Goal: Task Accomplishment & Management: Complete application form

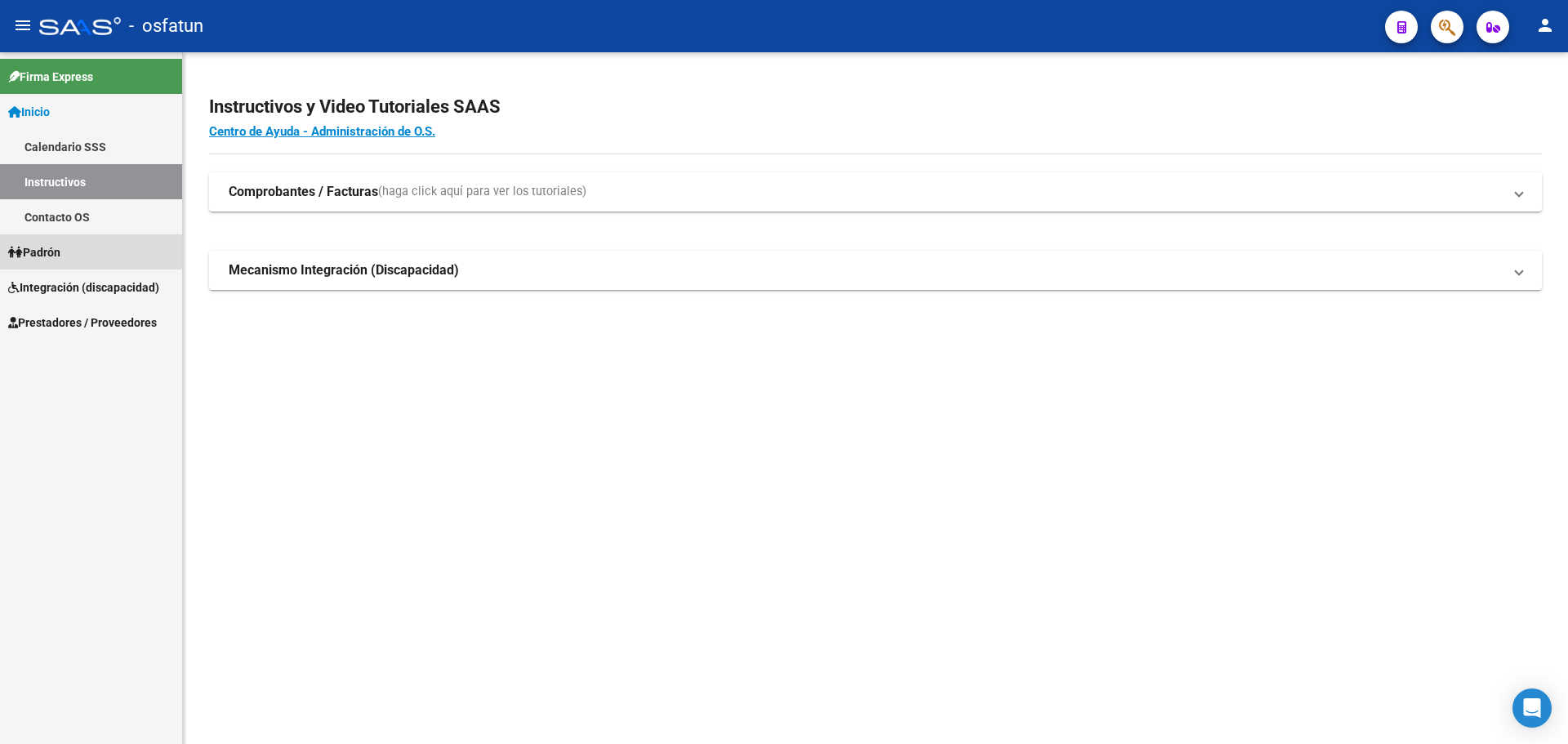
click at [90, 244] on link "Padrón" at bounding box center [91, 252] width 182 height 35
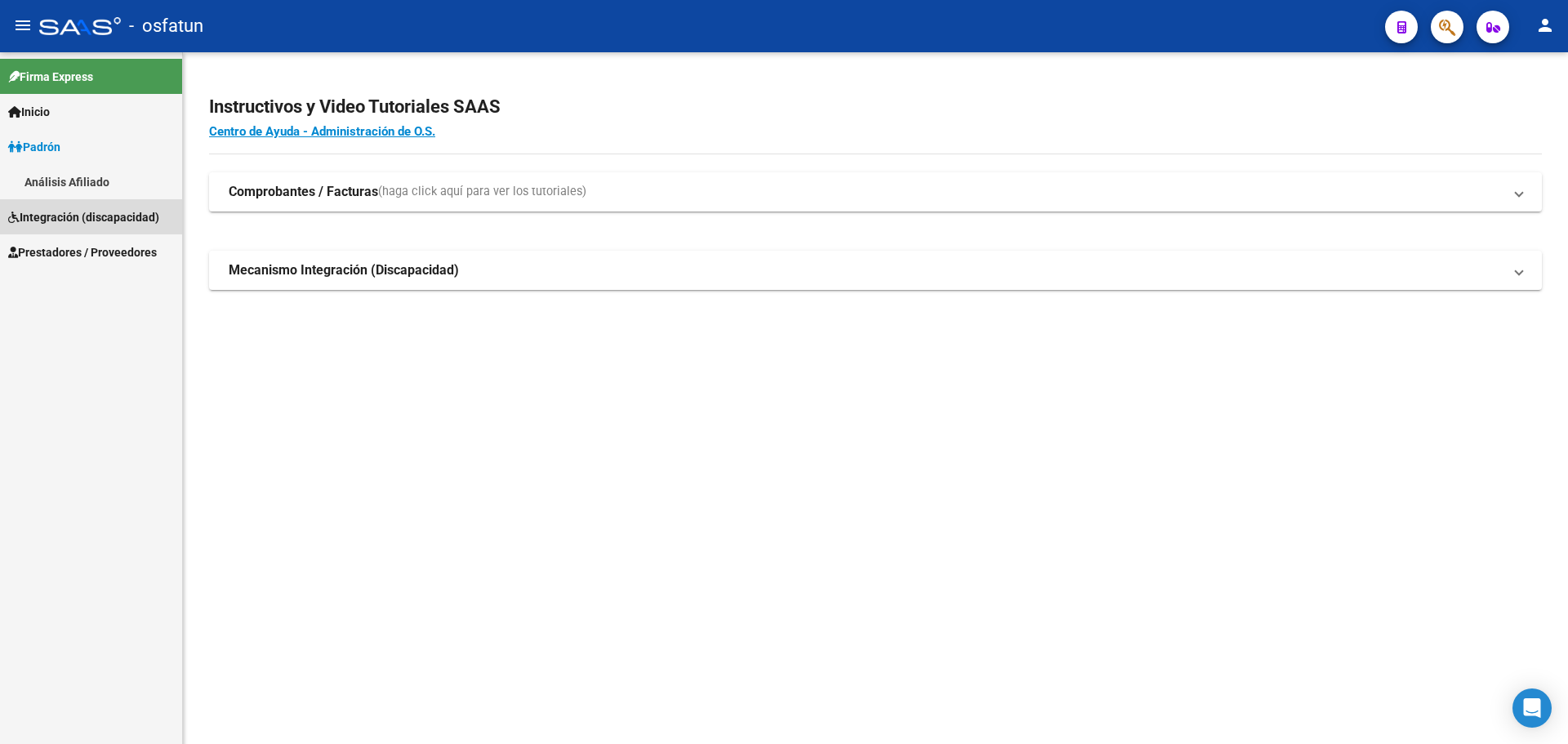
click at [106, 225] on span "Integración (discapacidad)" at bounding box center [83, 218] width 151 height 18
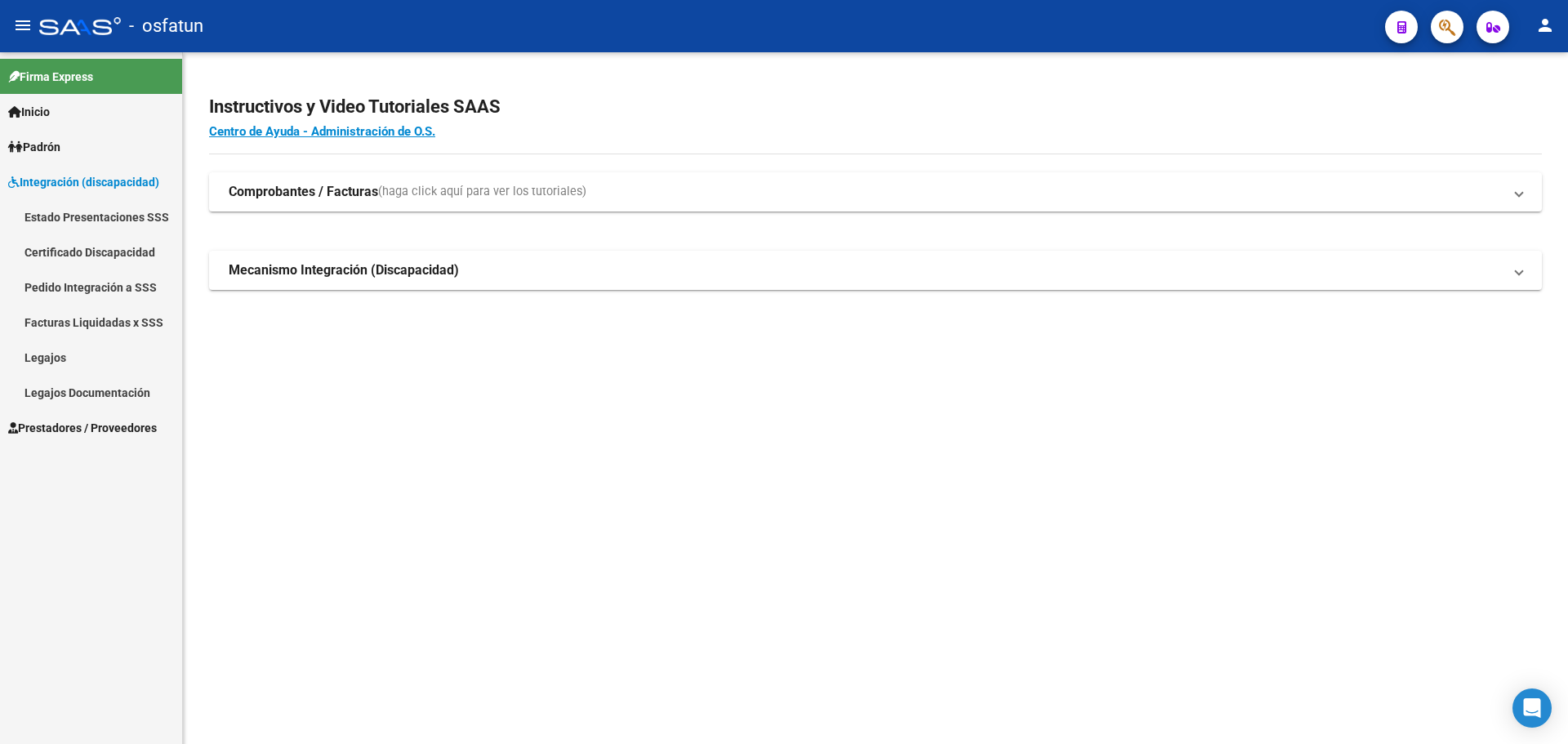
click at [63, 394] on link "Legajos Documentación" at bounding box center [91, 392] width 182 height 35
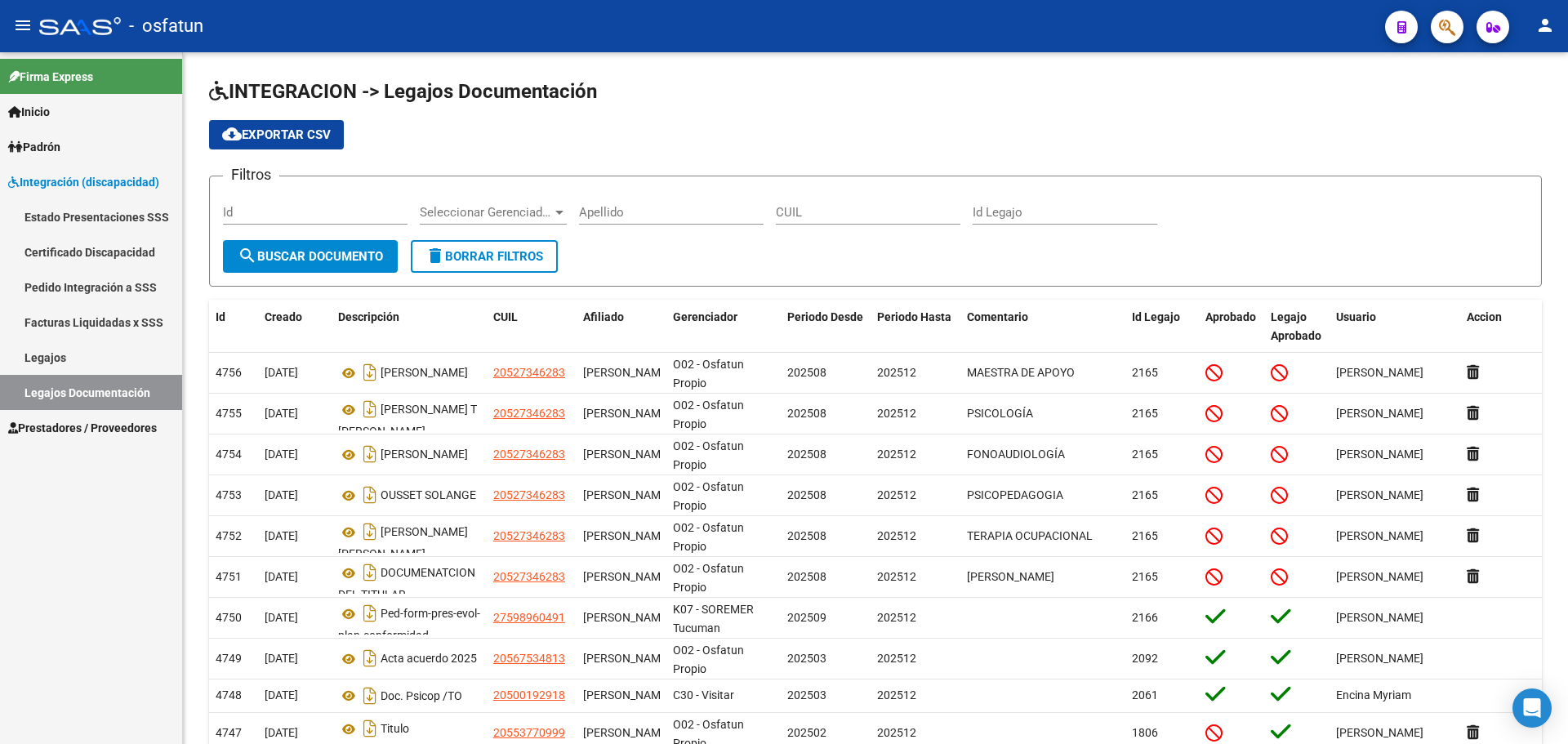
click at [59, 149] on span "Padrón" at bounding box center [34, 147] width 52 height 18
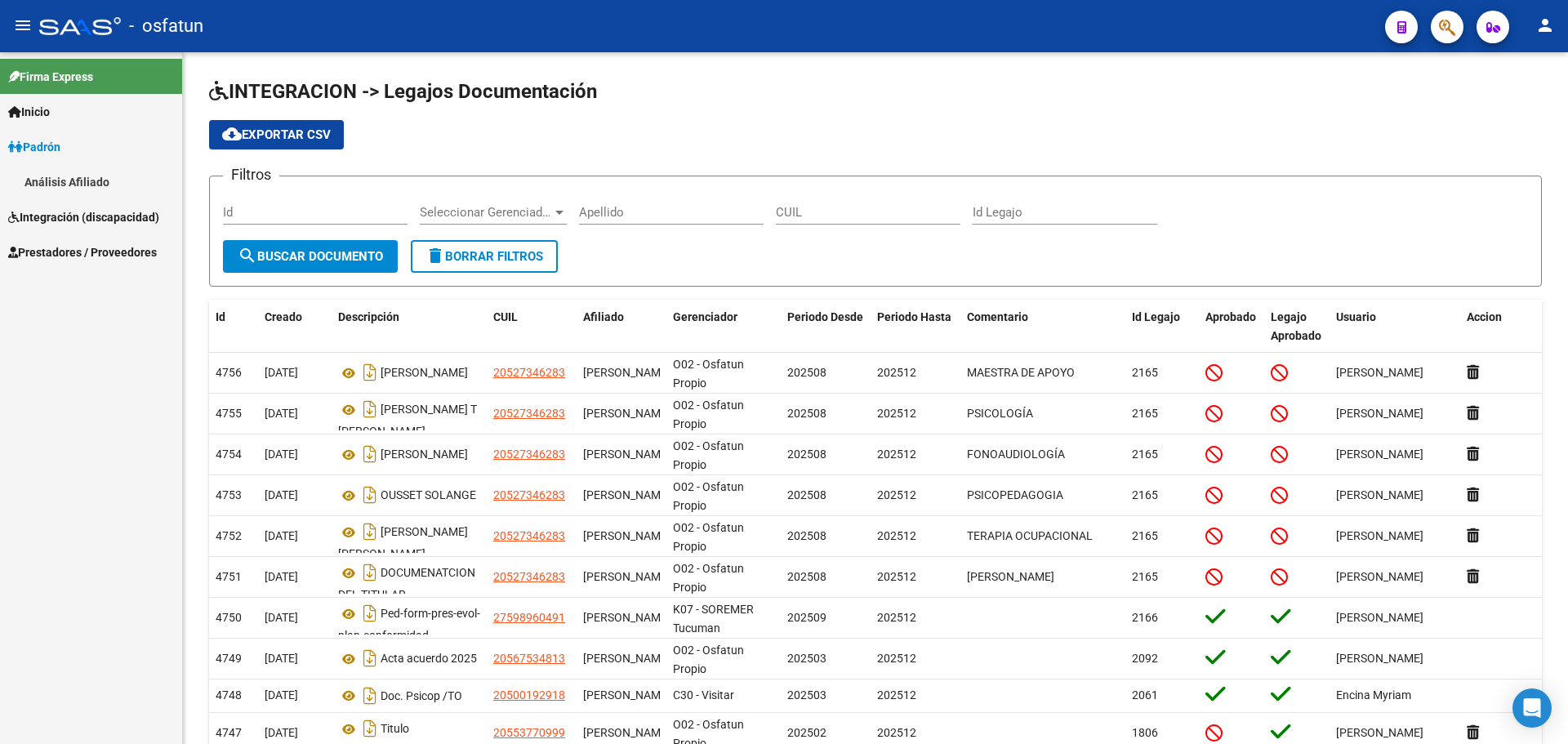
click at [64, 219] on span "Integración (discapacidad)" at bounding box center [83, 218] width 151 height 18
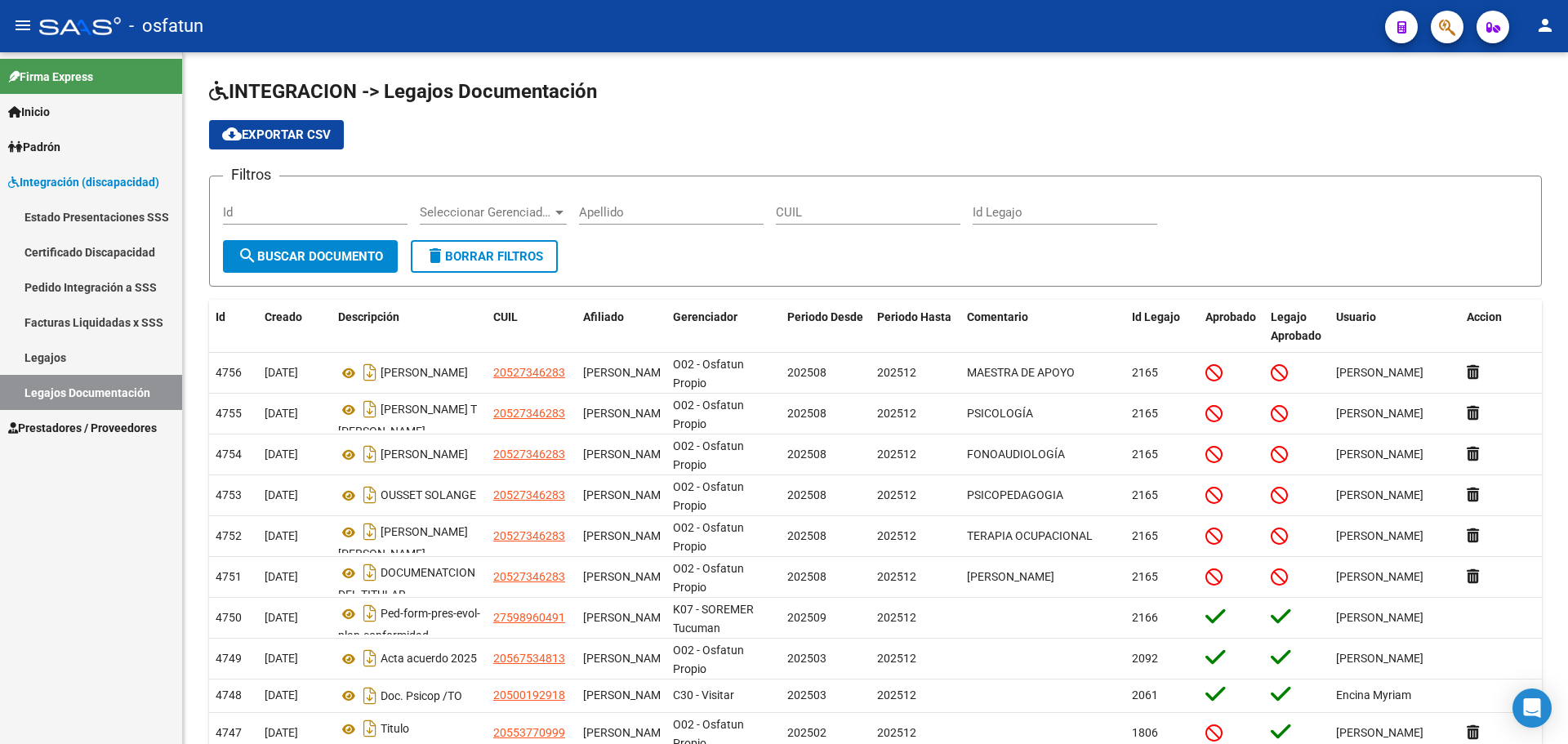
click at [93, 430] on span "Prestadores / Proveedores" at bounding box center [82, 428] width 149 height 18
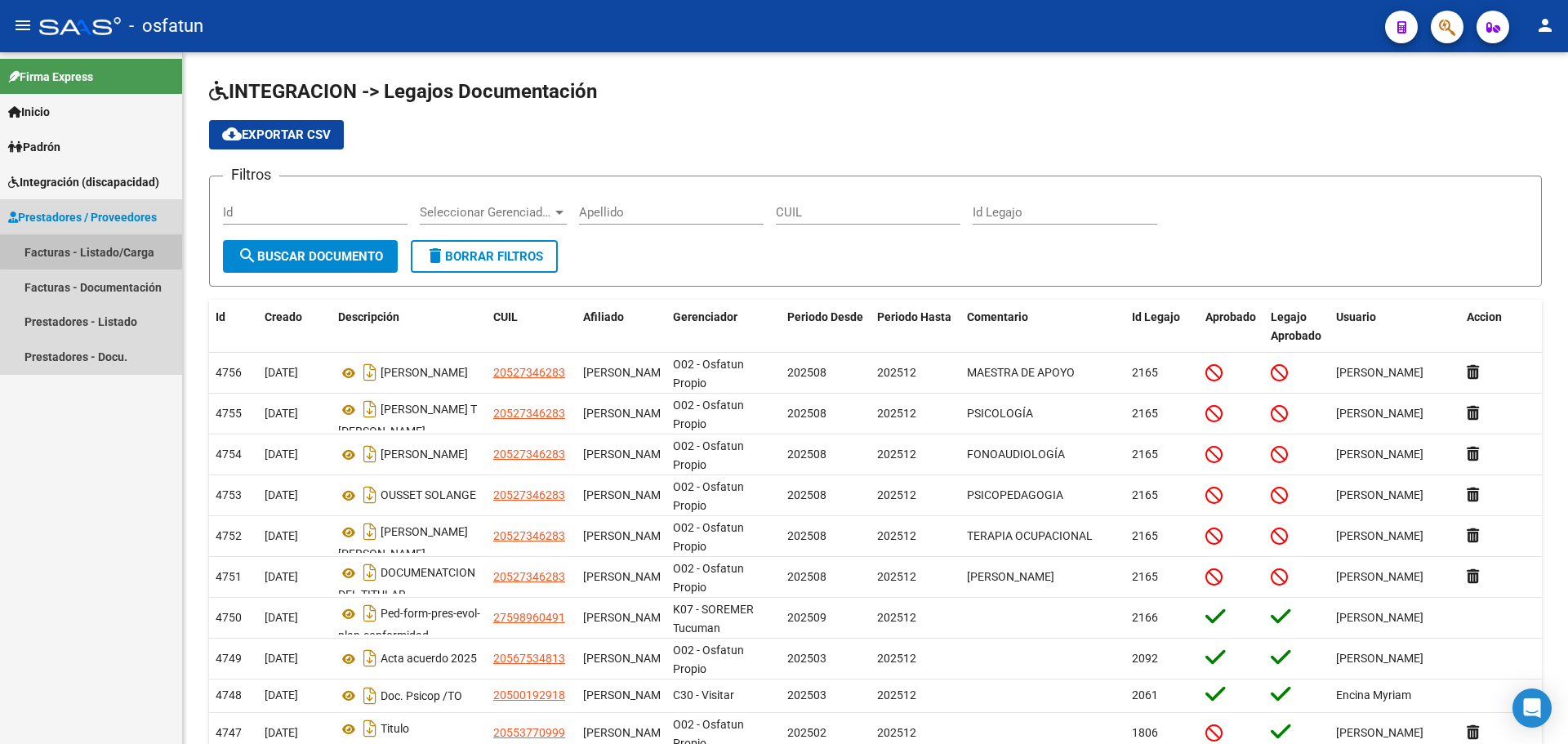
click at [96, 246] on link "Facturas - Listado/Carga" at bounding box center [91, 252] width 182 height 35
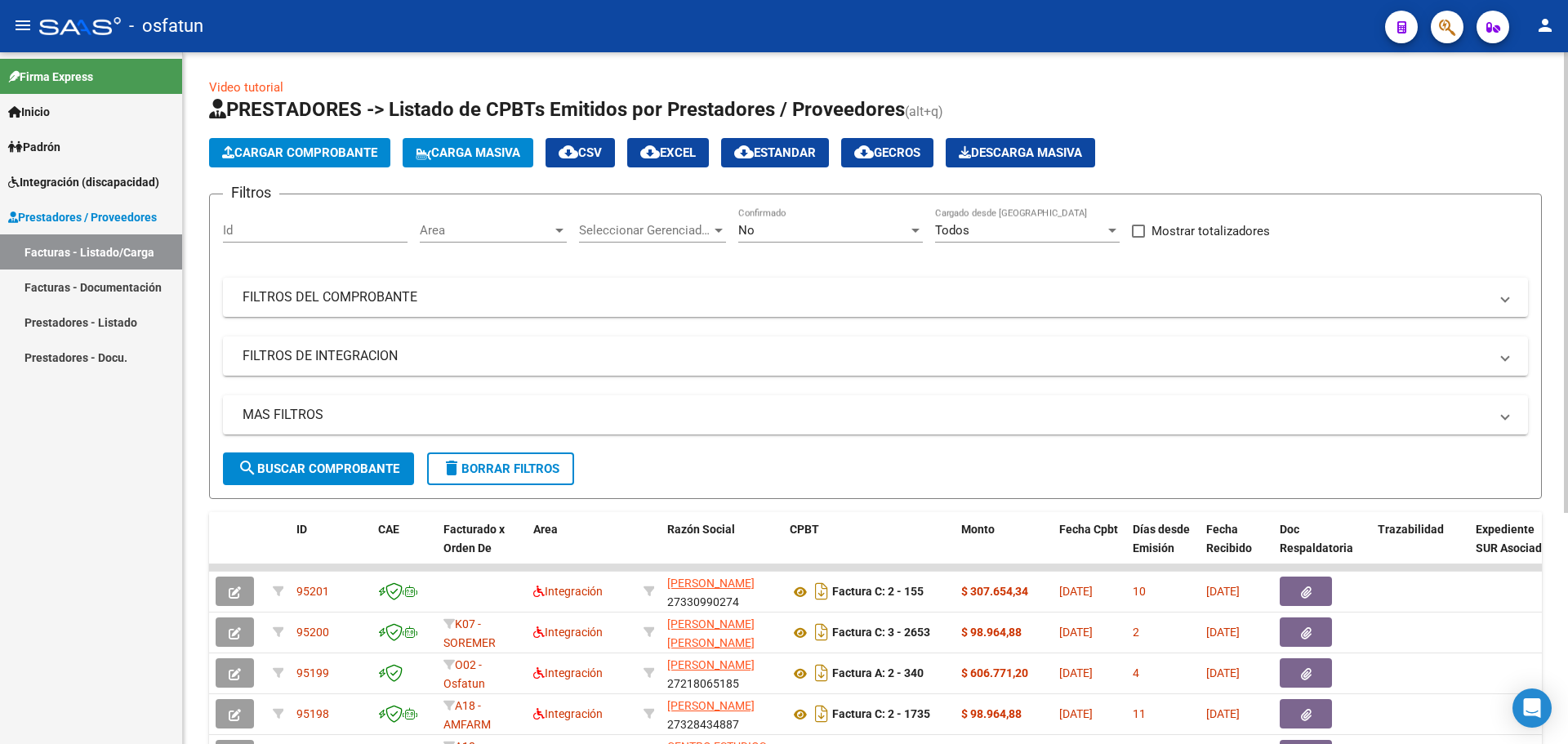
click at [342, 155] on span "Cargar Comprobante" at bounding box center [300, 153] width 155 height 14
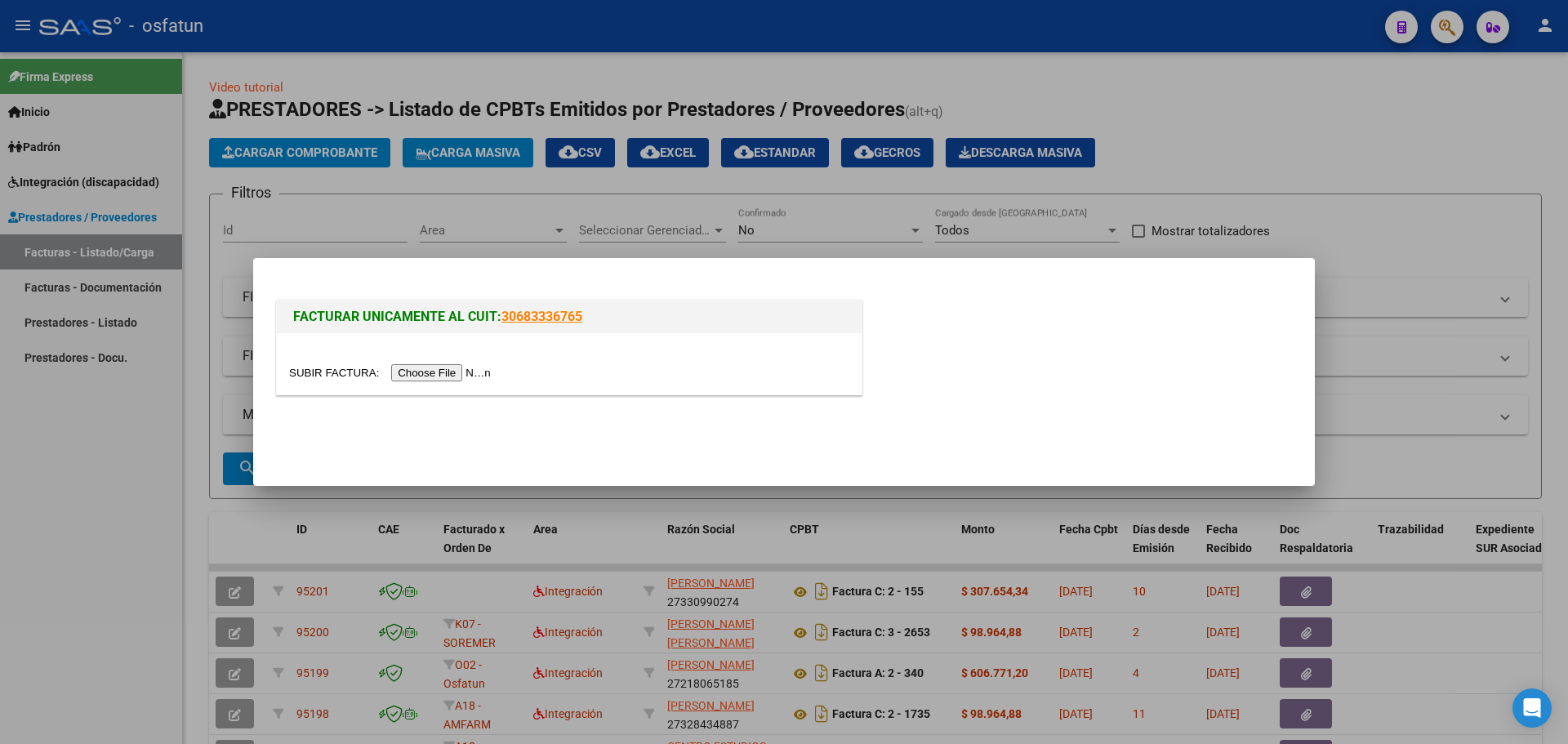
click at [467, 372] on input "file" at bounding box center [392, 373] width 207 height 17
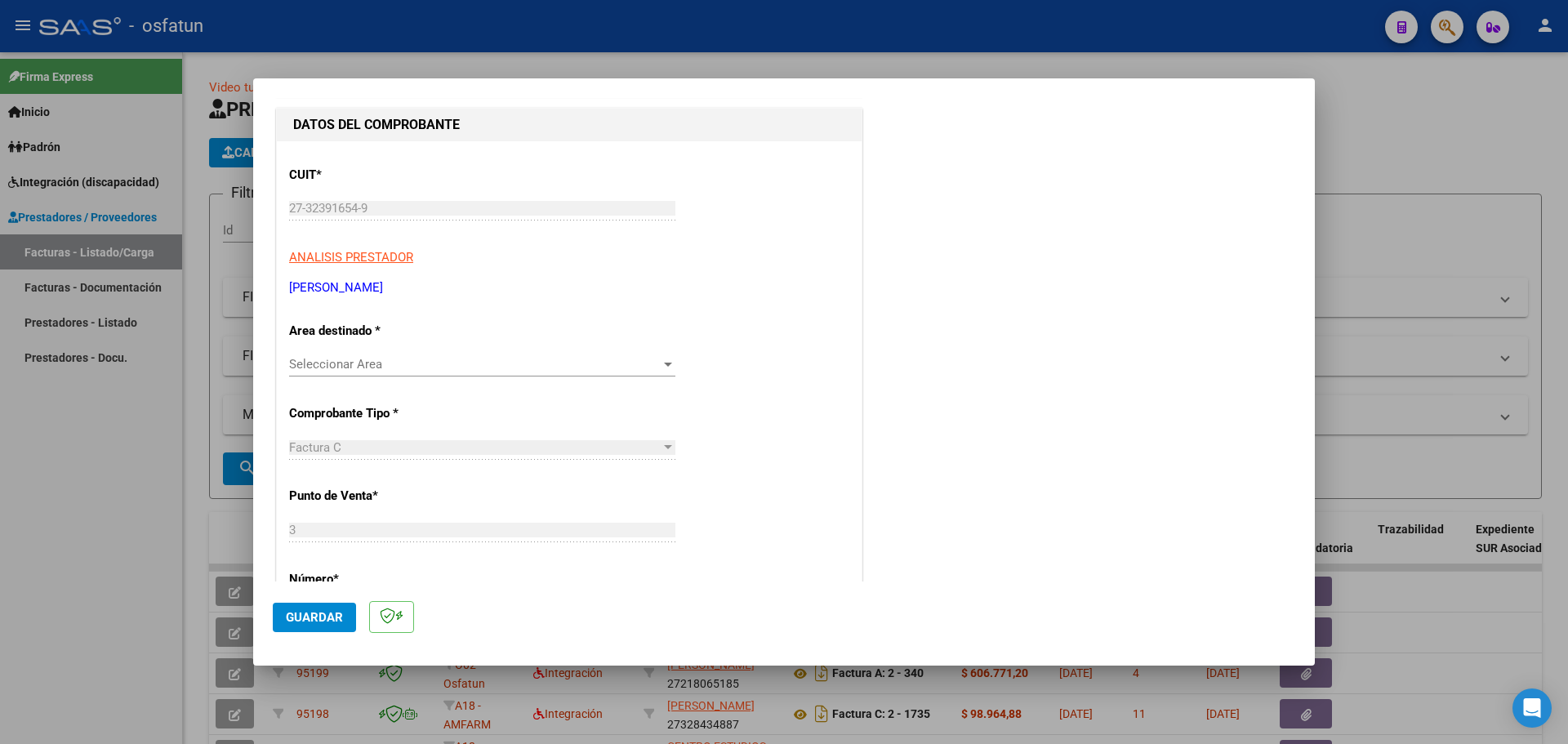
scroll to position [163, 0]
click at [617, 366] on span "Seleccionar Area" at bounding box center [475, 363] width 372 height 14
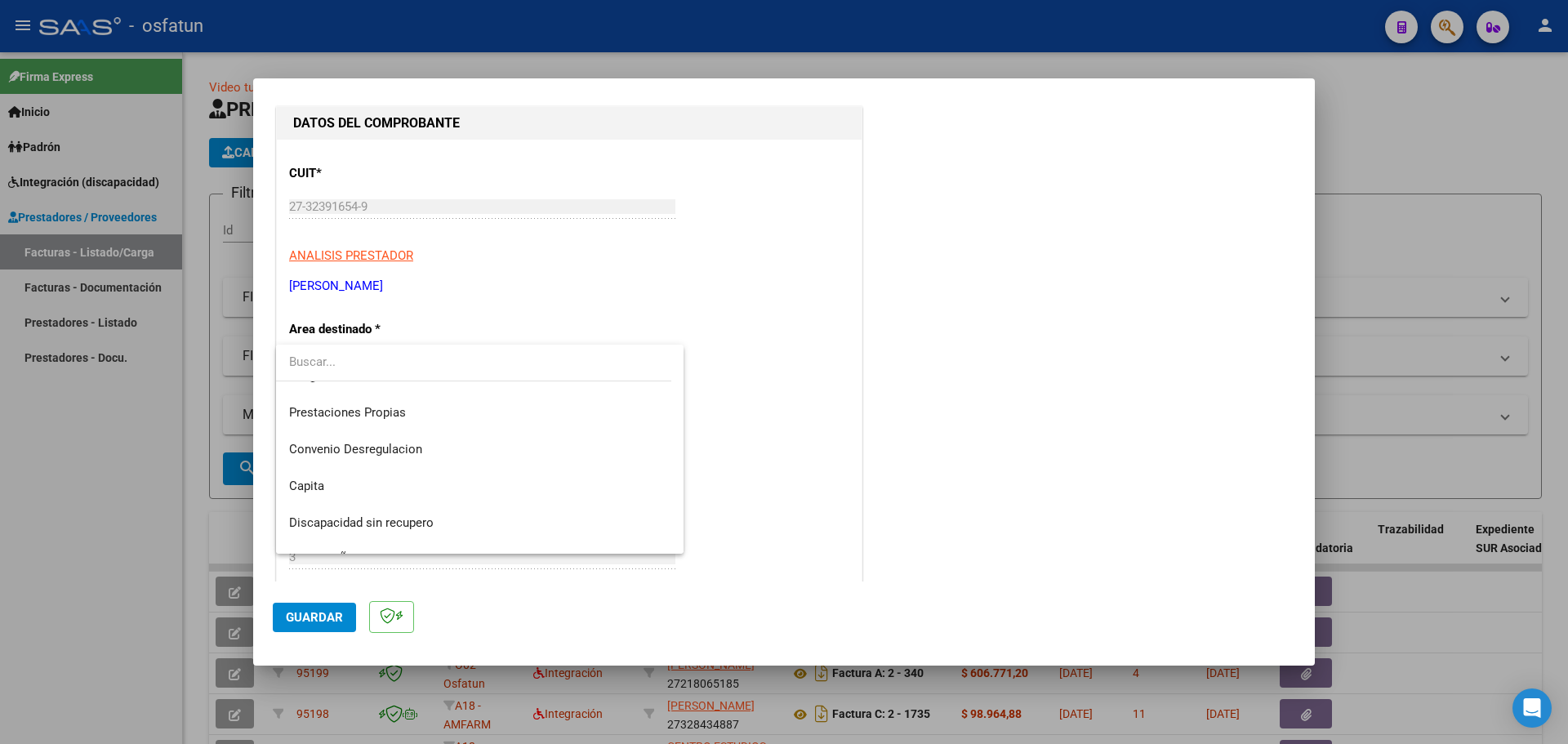
scroll to position [106, 0]
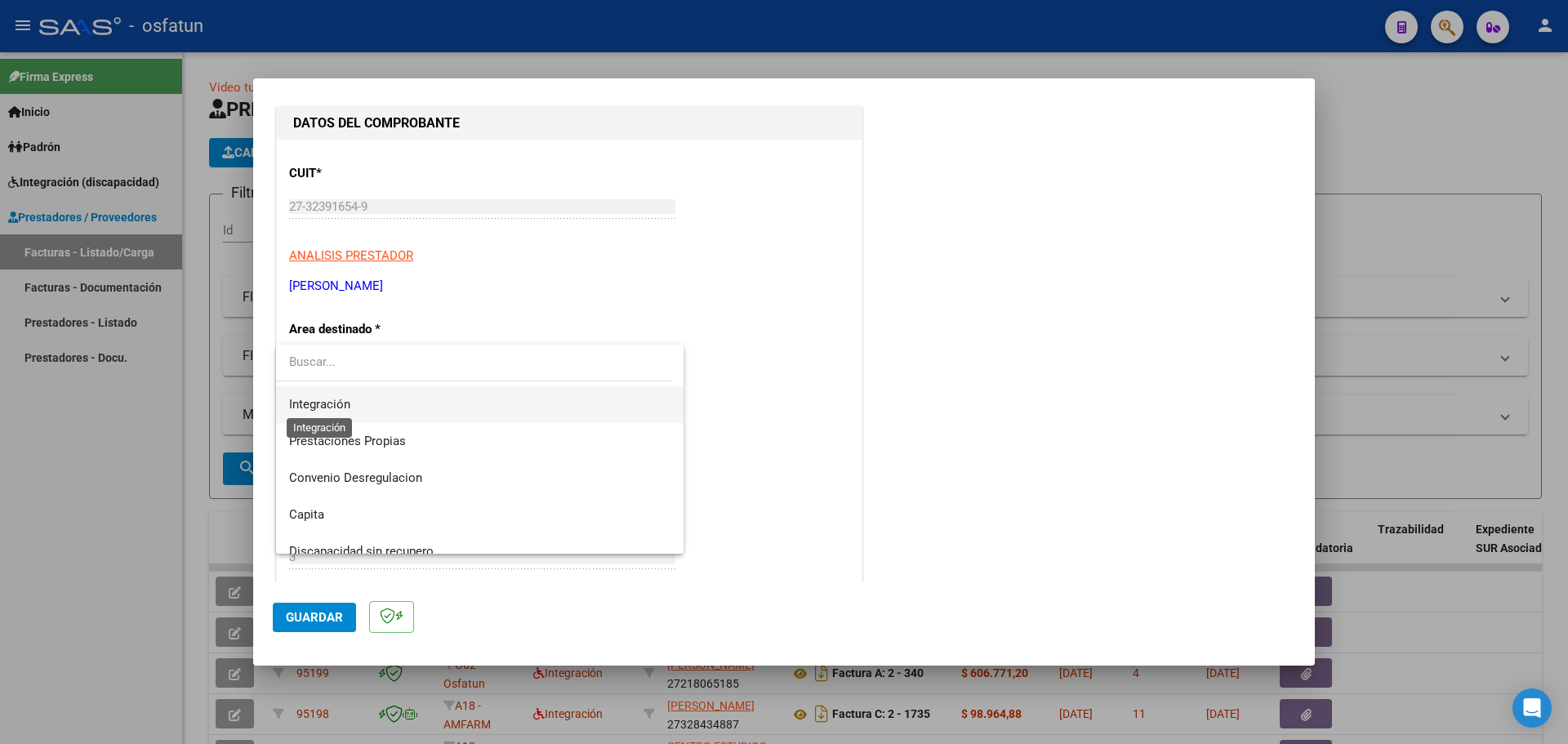
click at [342, 408] on span "Integración" at bounding box center [320, 405] width 61 height 14
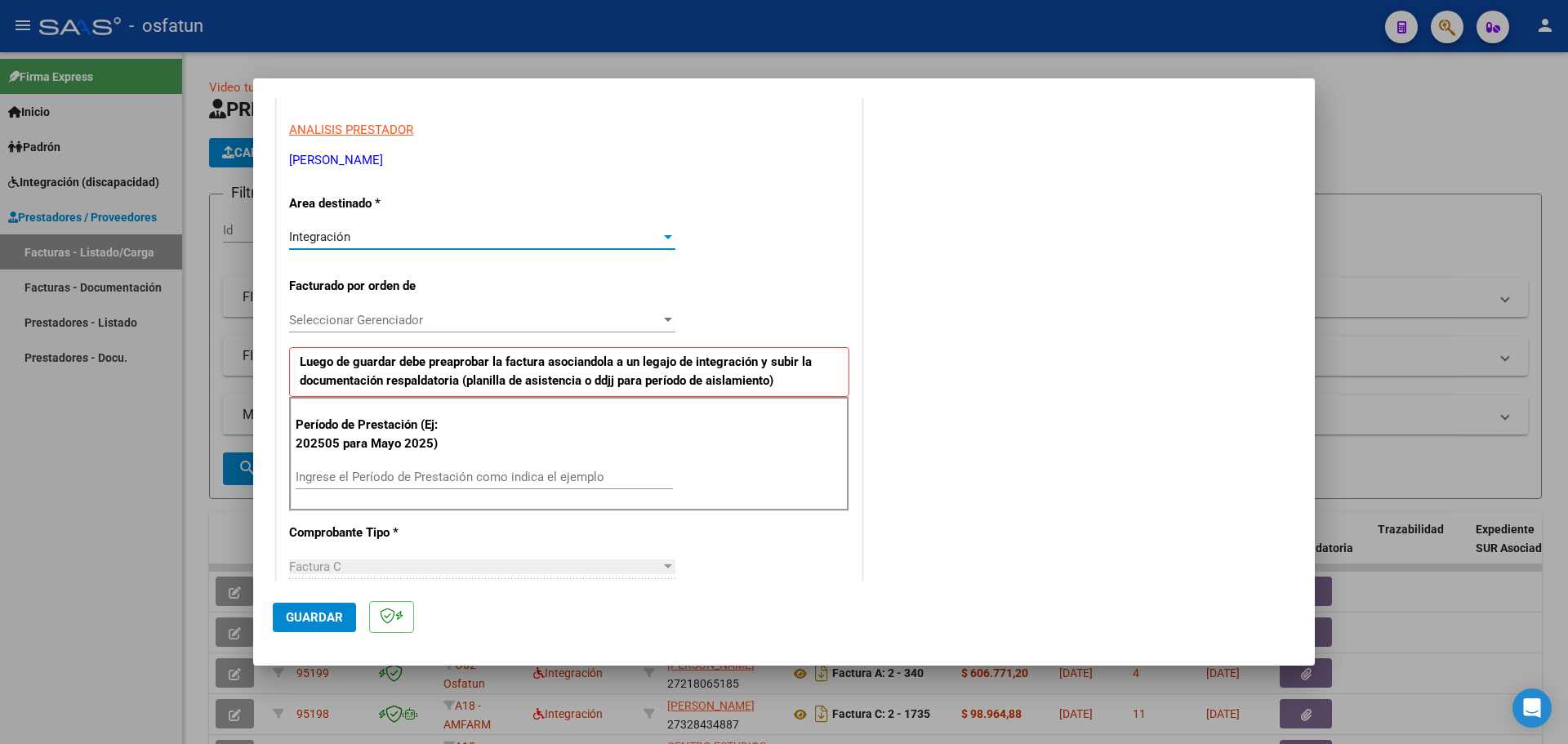
scroll to position [327, 0]
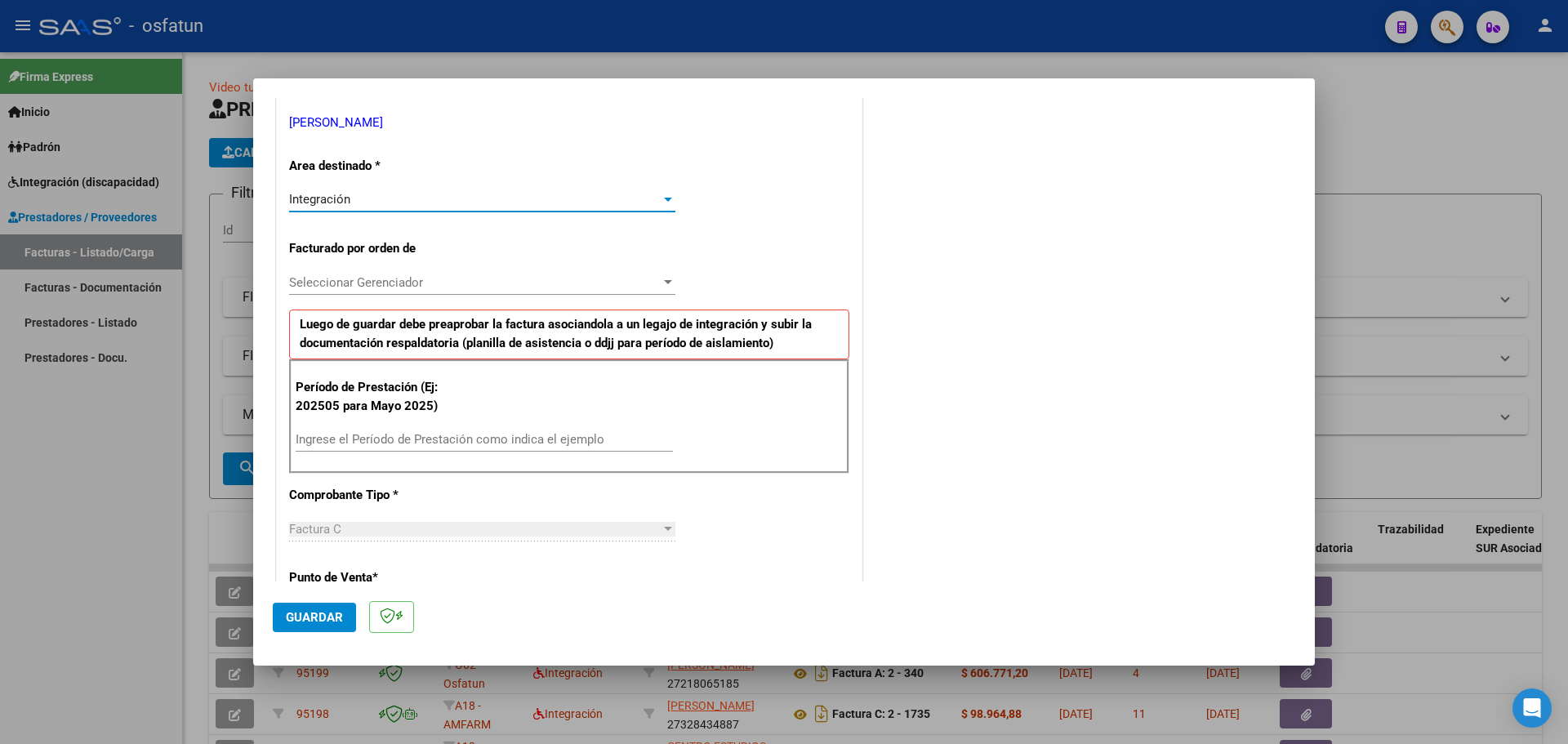
click at [333, 442] on input "Ingrese el Período de Prestación como indica el ejemplo" at bounding box center [485, 440] width 377 height 14
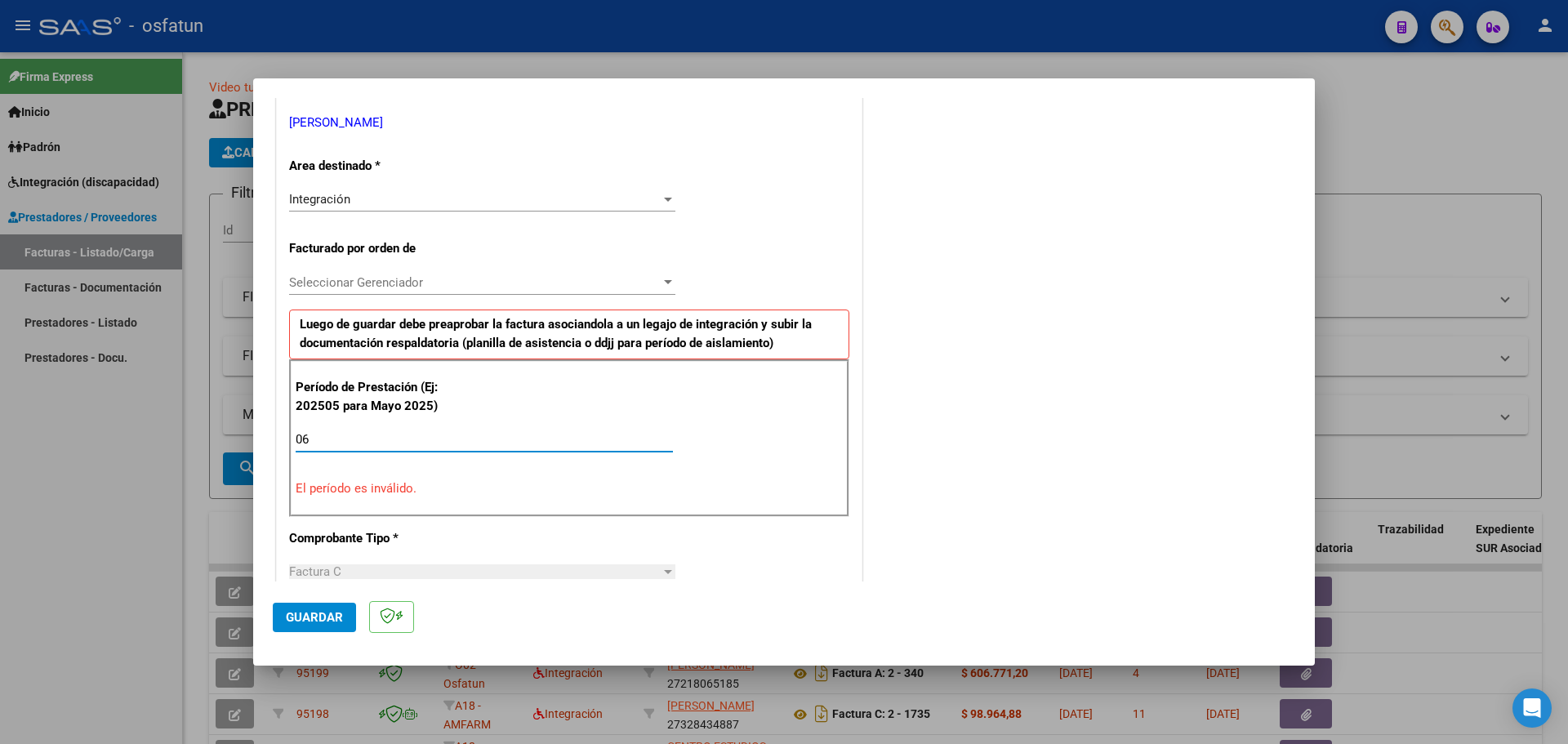
type input "0"
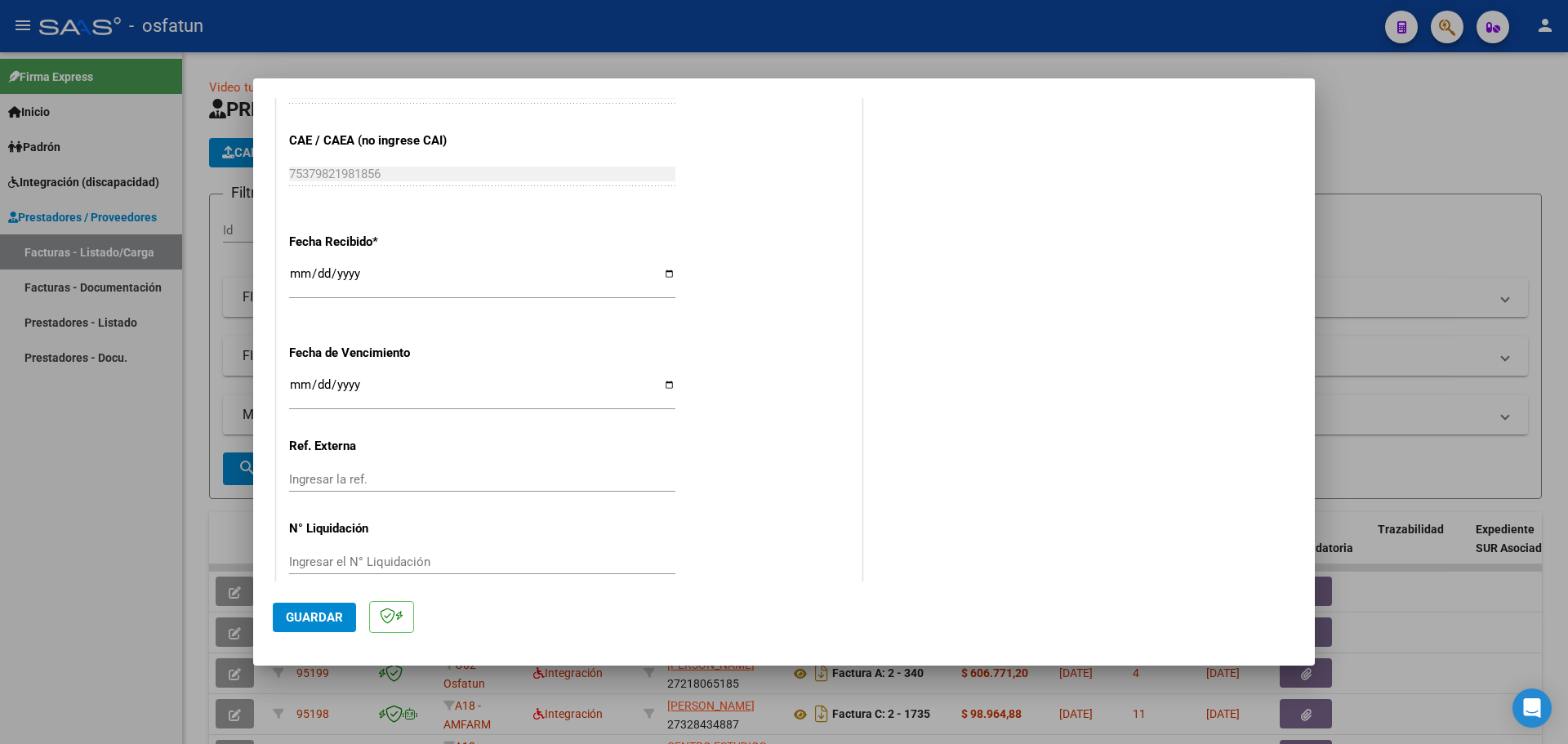
scroll to position [1130, 0]
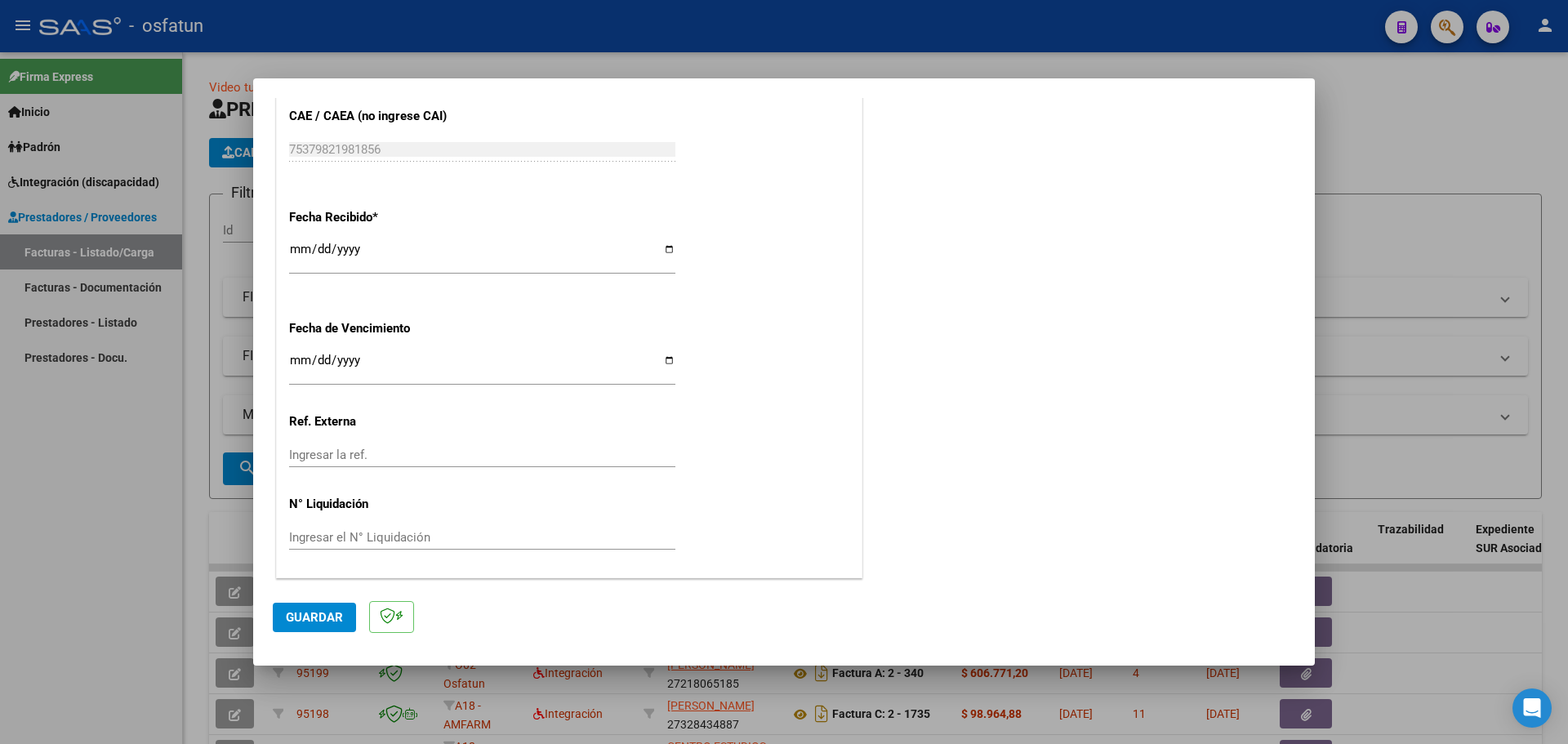
type input "202506"
click at [319, 622] on span "Guardar" at bounding box center [314, 618] width 57 height 14
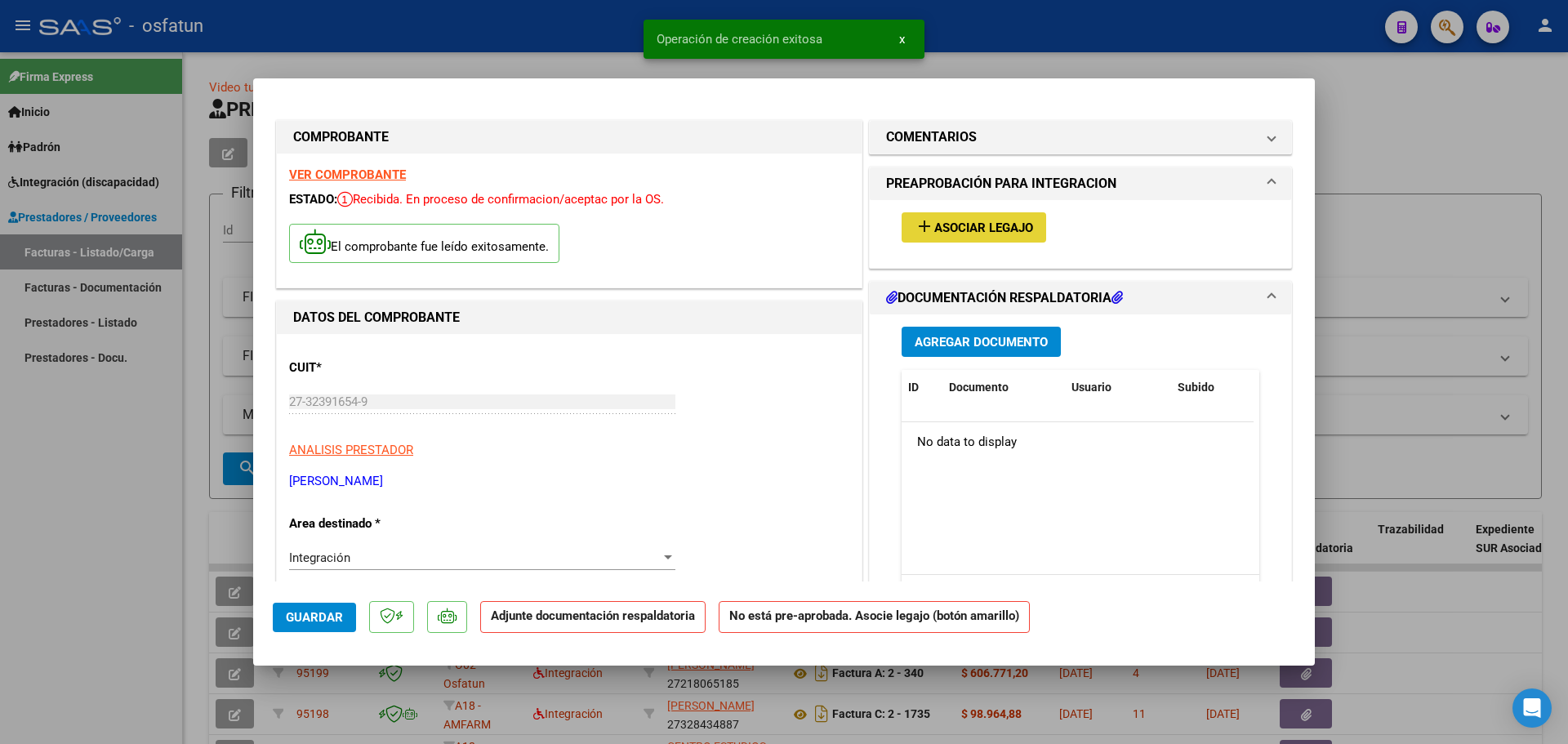
click at [972, 232] on span "Asociar Legajo" at bounding box center [983, 228] width 98 height 14
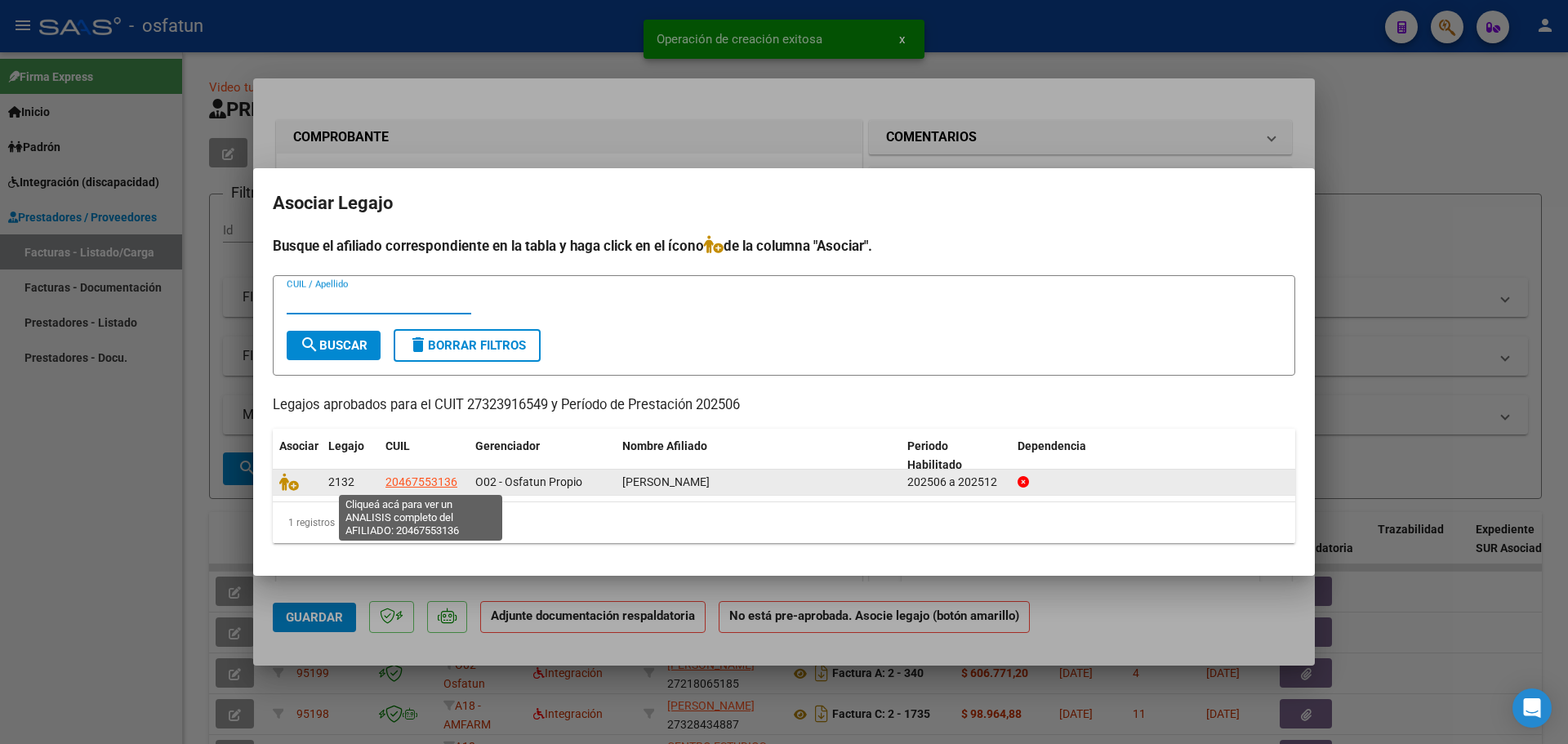
click at [415, 481] on span "20467553136" at bounding box center [422, 482] width 72 height 13
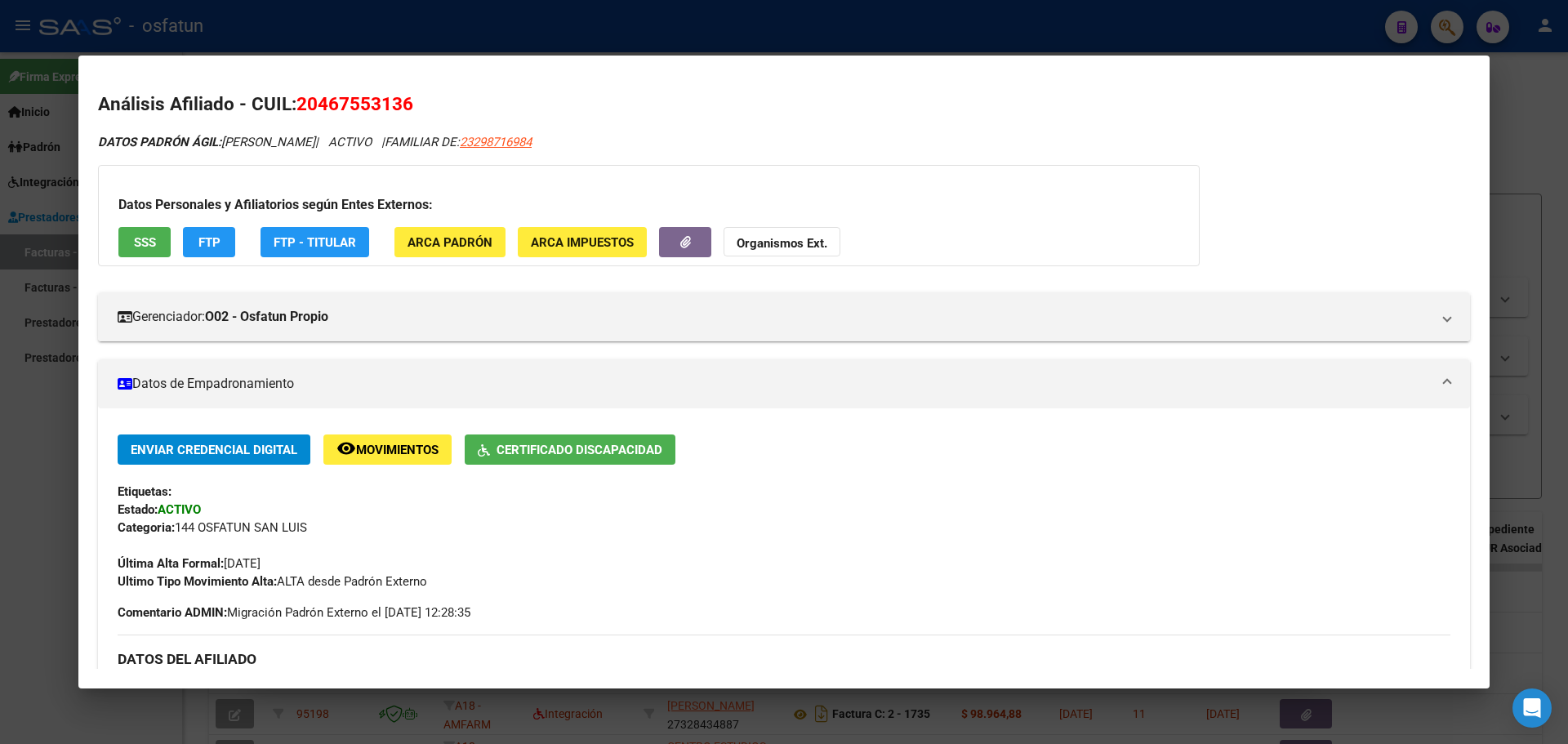
click at [29, 434] on div at bounding box center [784, 372] width 1568 height 744
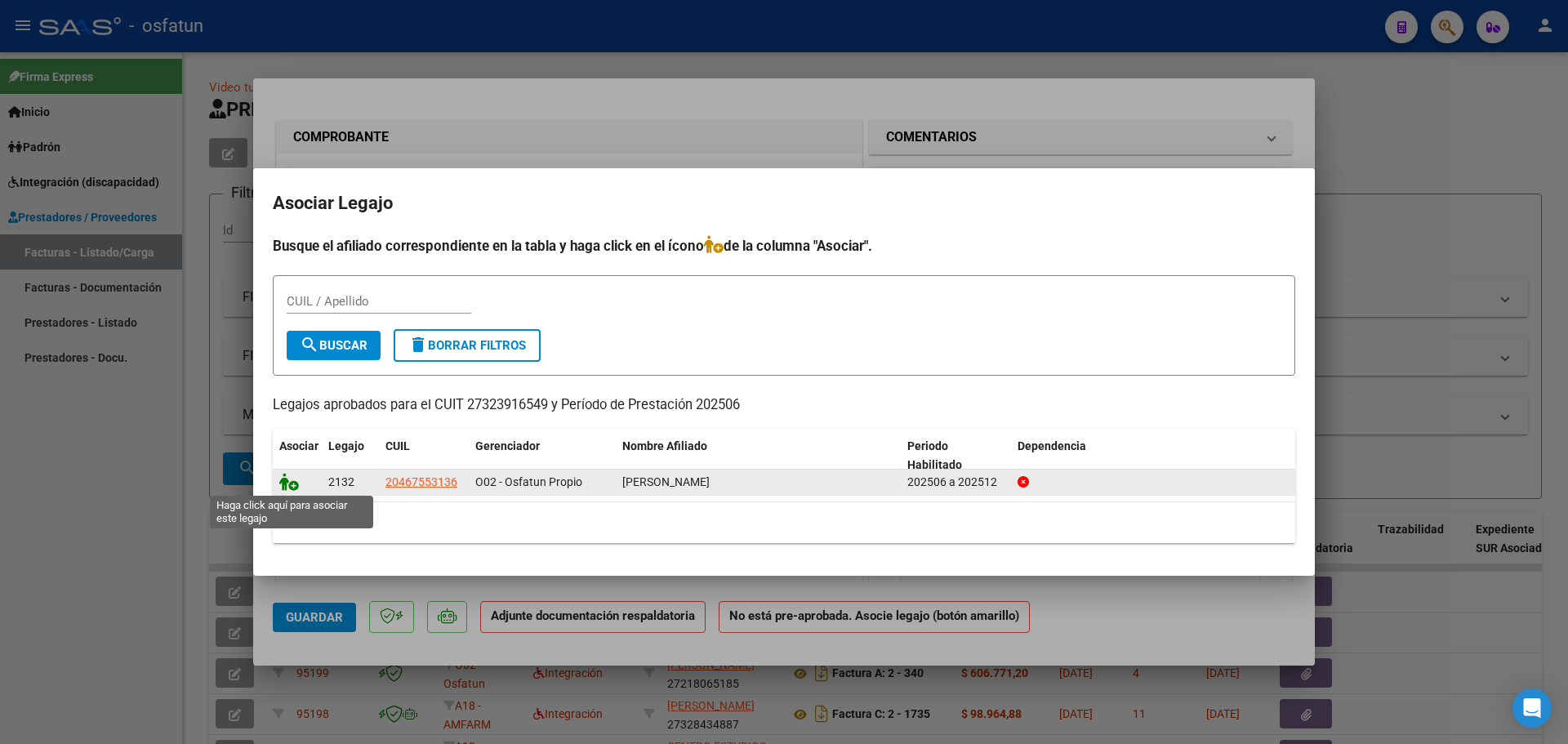
click at [286, 480] on icon at bounding box center [289, 482] width 20 height 18
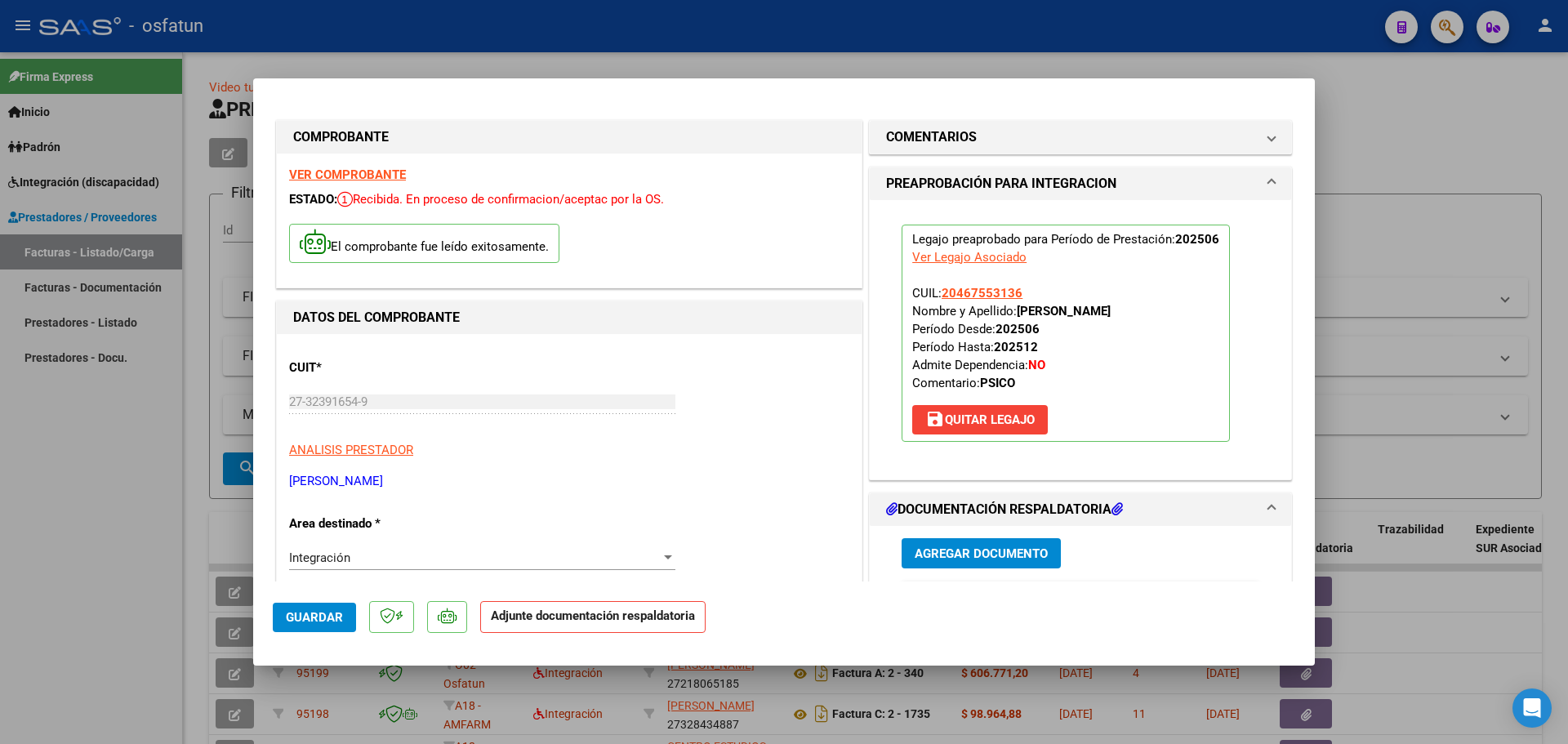
click at [1006, 547] on span "Agregar Documento" at bounding box center [982, 553] width 134 height 14
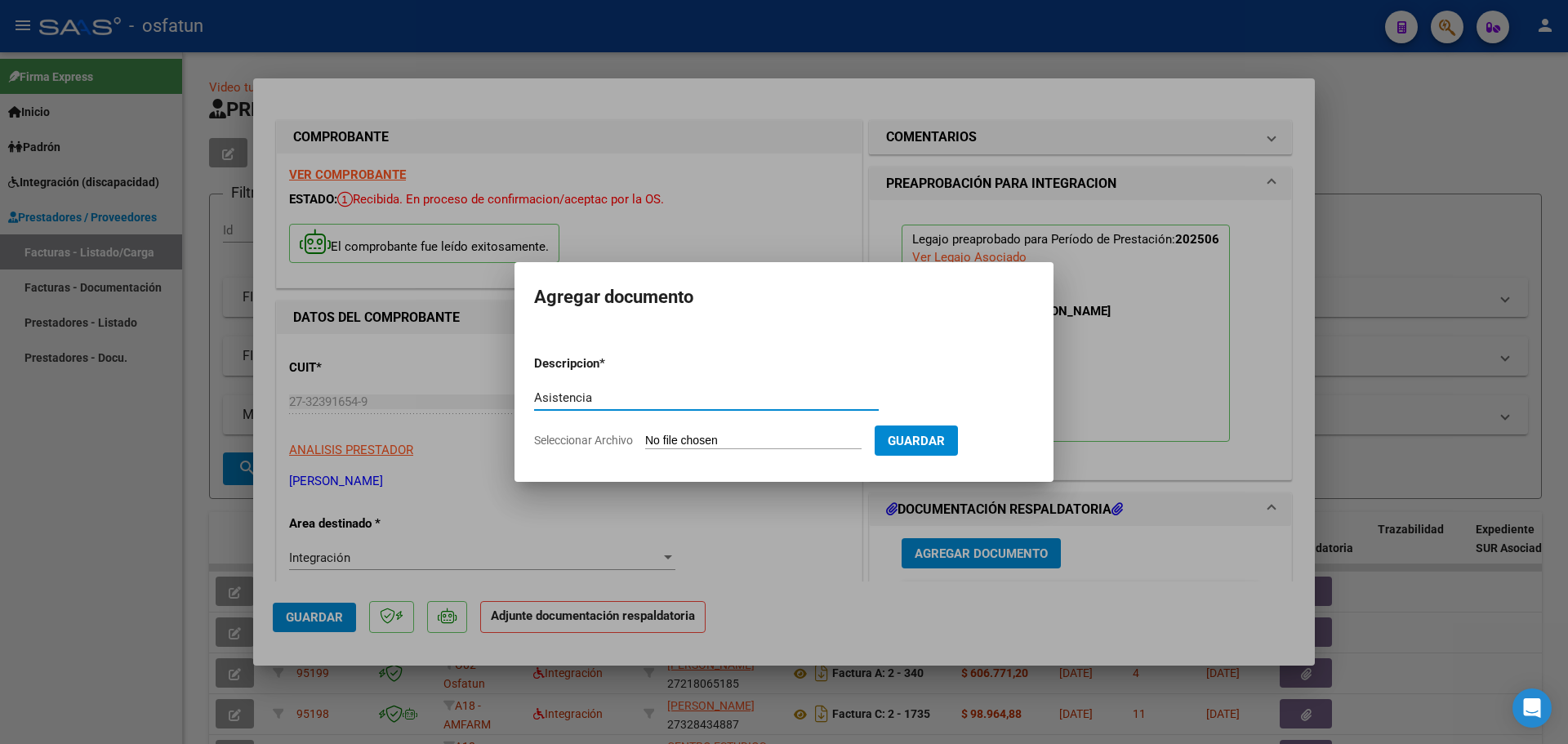
click at [533, 397] on mat-dialog-content "Descripcion * Asistencia Escriba aquí una descripcion Seleccionar Archivo Guard…" at bounding box center [784, 395] width 539 height 133
click at [535, 394] on input "Asistencia" at bounding box center [707, 398] width 345 height 14
type input "Planilla de Asistencia"
click at [780, 442] on input "Seleccionar Archivo" at bounding box center [754, 442] width 217 height 15
type input "C:\fakepath\Asistencia 06 Psico.jpeg"
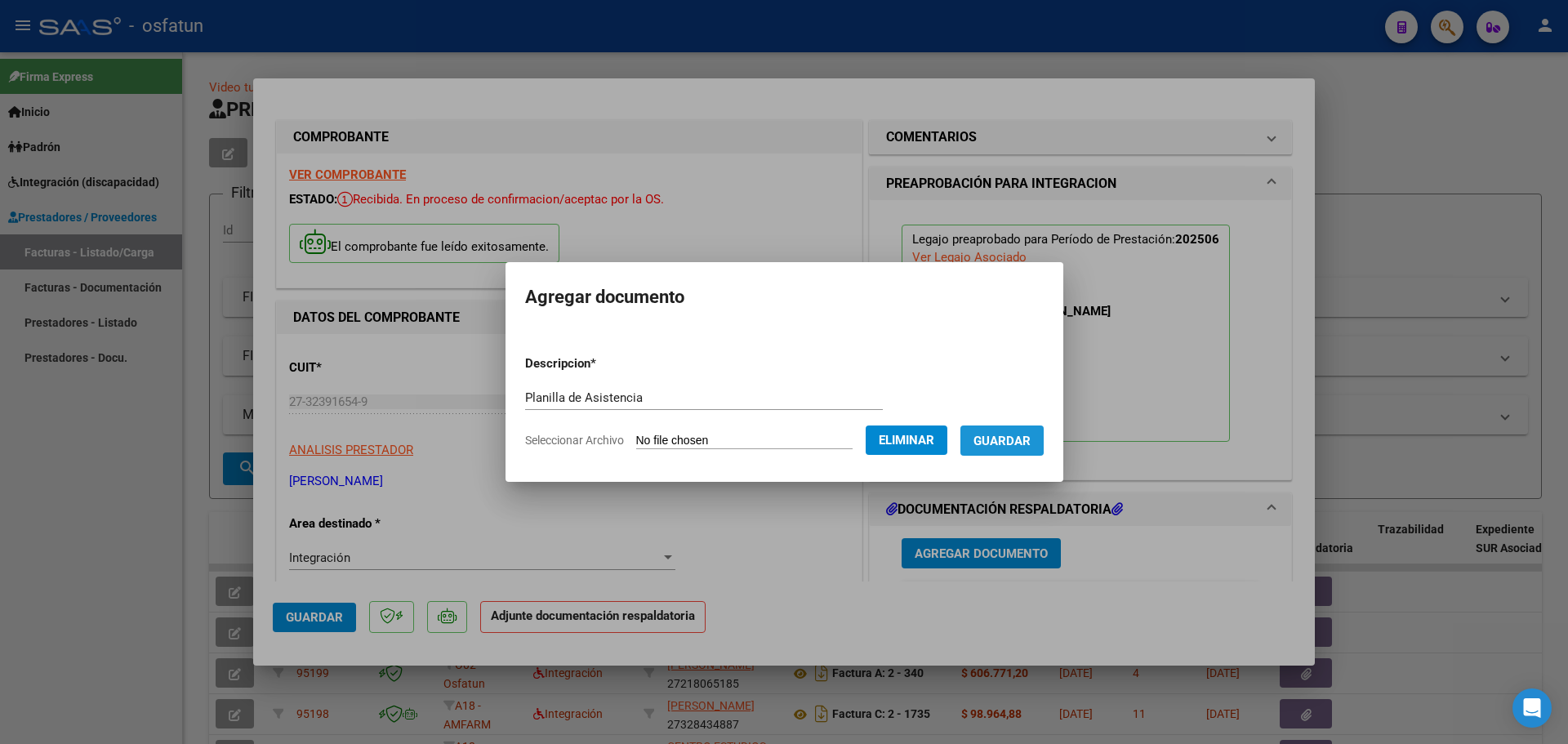
click at [1011, 437] on span "Guardar" at bounding box center [1002, 442] width 57 height 14
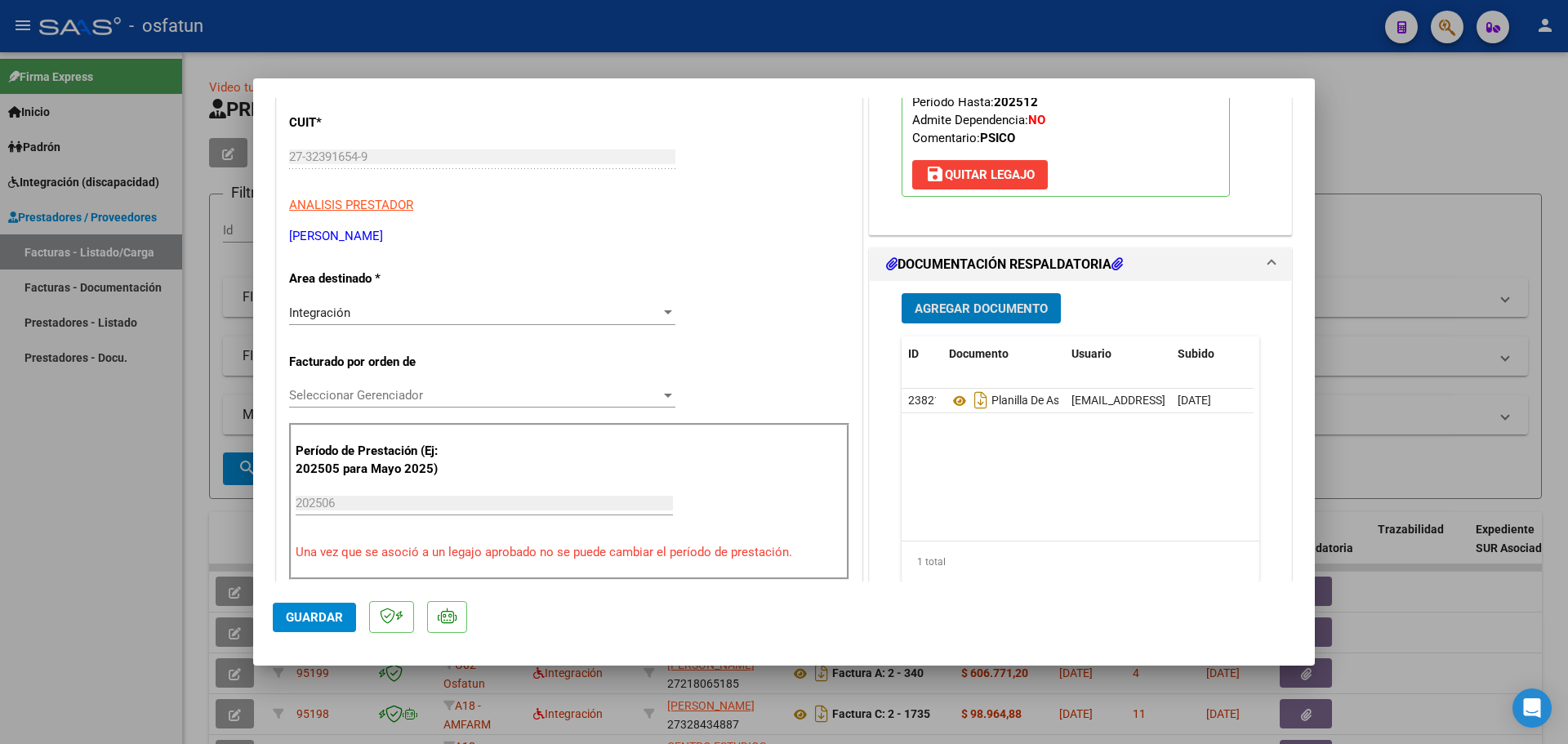
scroll to position [490, 0]
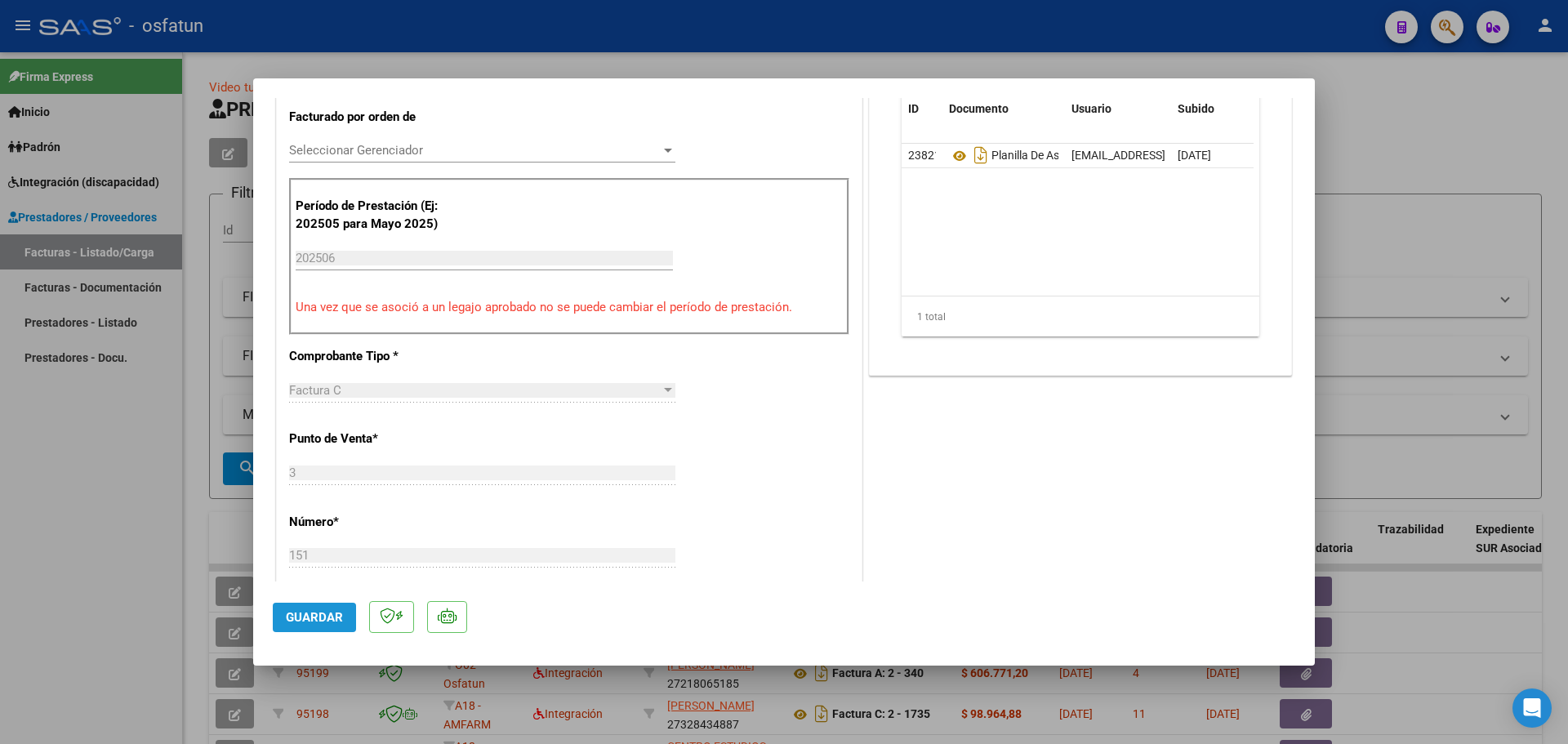
click at [316, 615] on span "Guardar" at bounding box center [314, 618] width 57 height 14
click at [117, 535] on div at bounding box center [784, 372] width 1568 height 744
type input "$ 0,00"
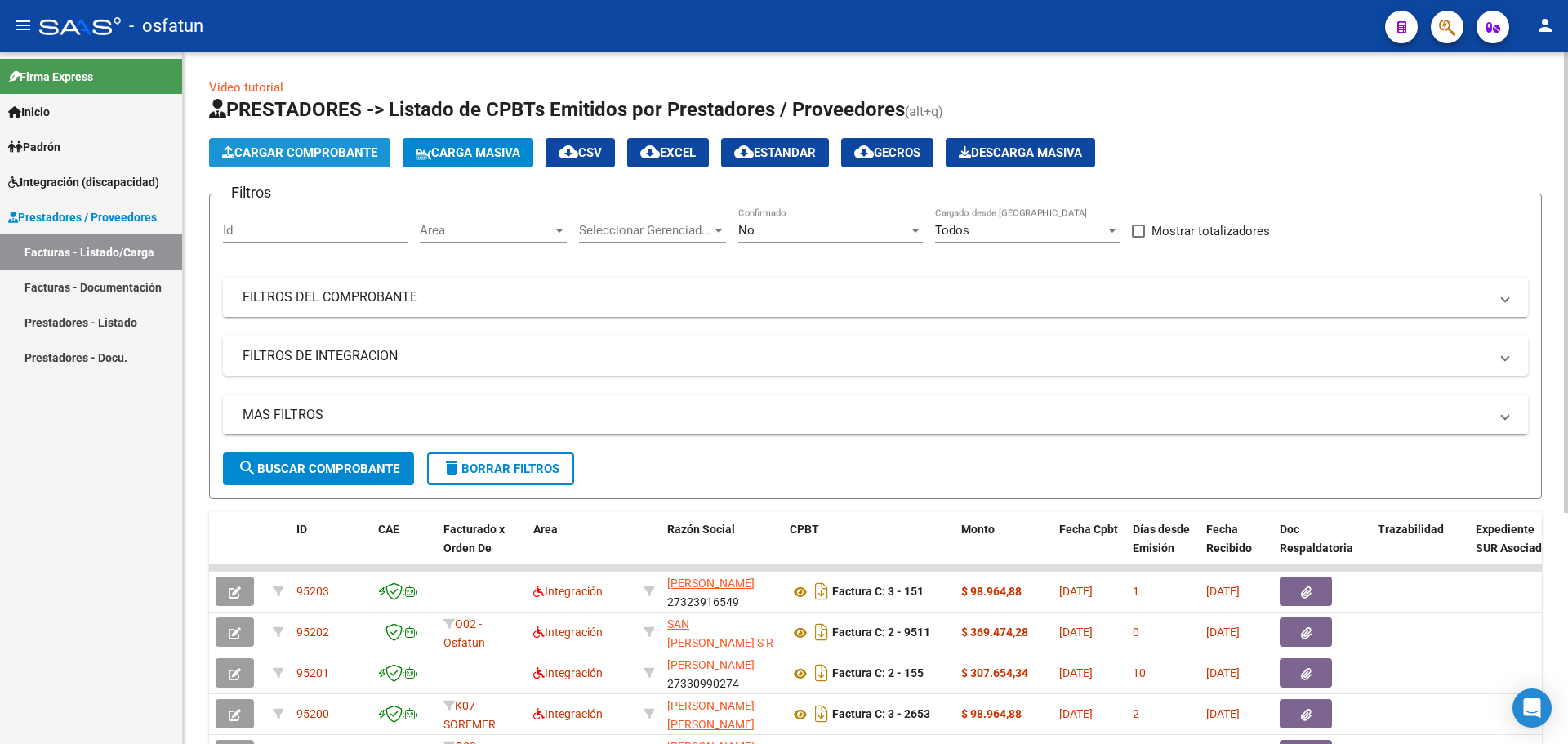
click at [300, 144] on button "Cargar Comprobante" at bounding box center [300, 153] width 181 height 30
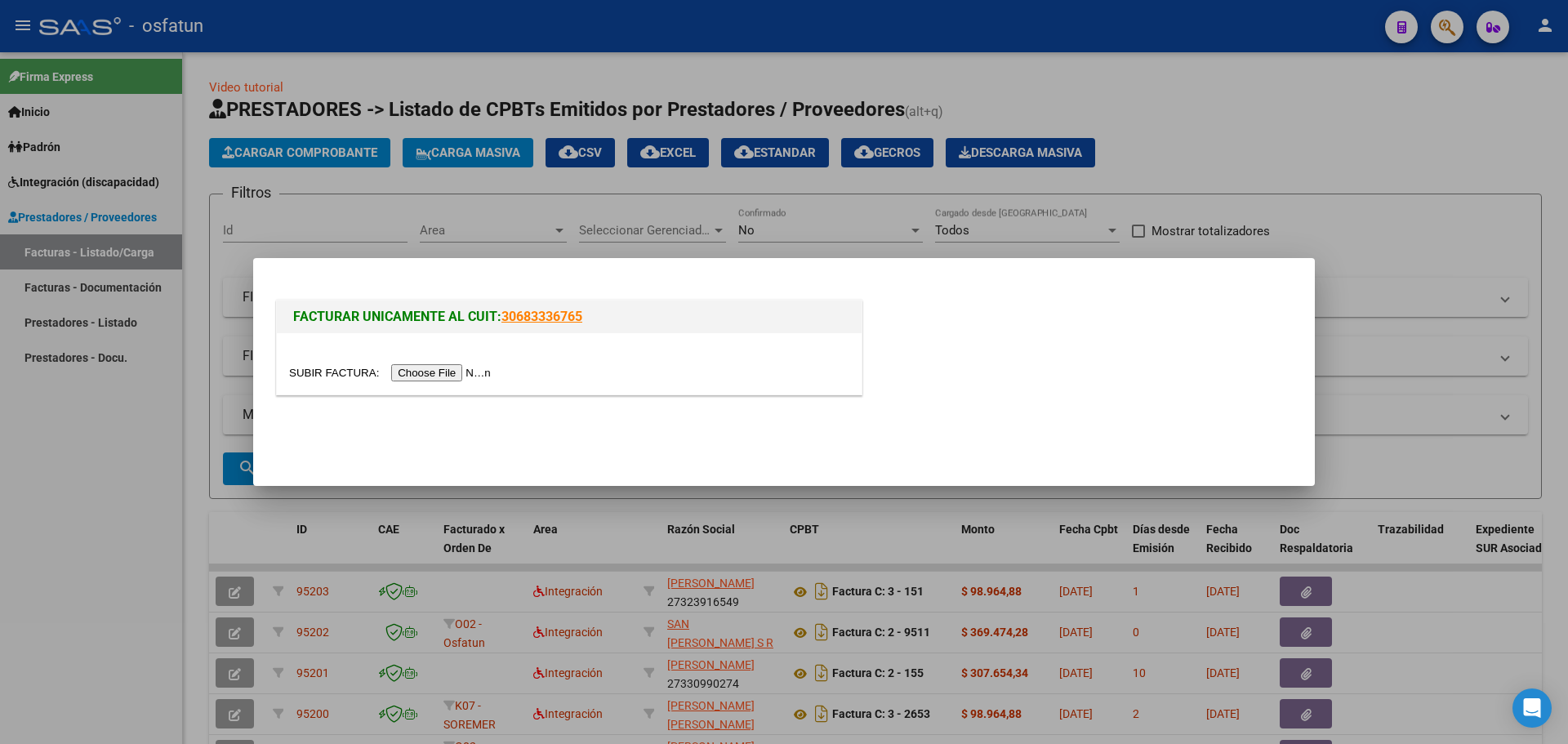
click at [453, 372] on input "file" at bounding box center [392, 373] width 207 height 17
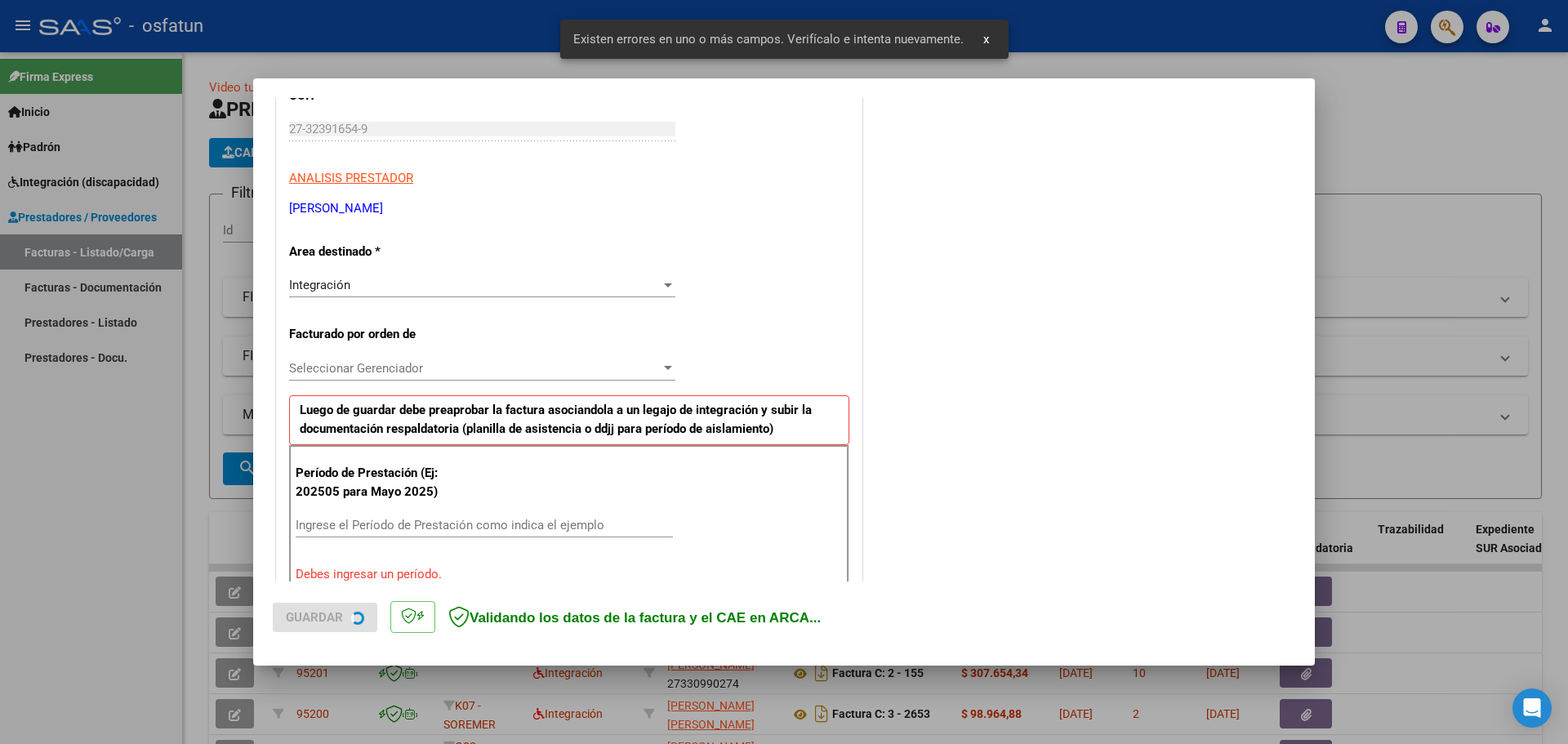
scroll to position [379, 0]
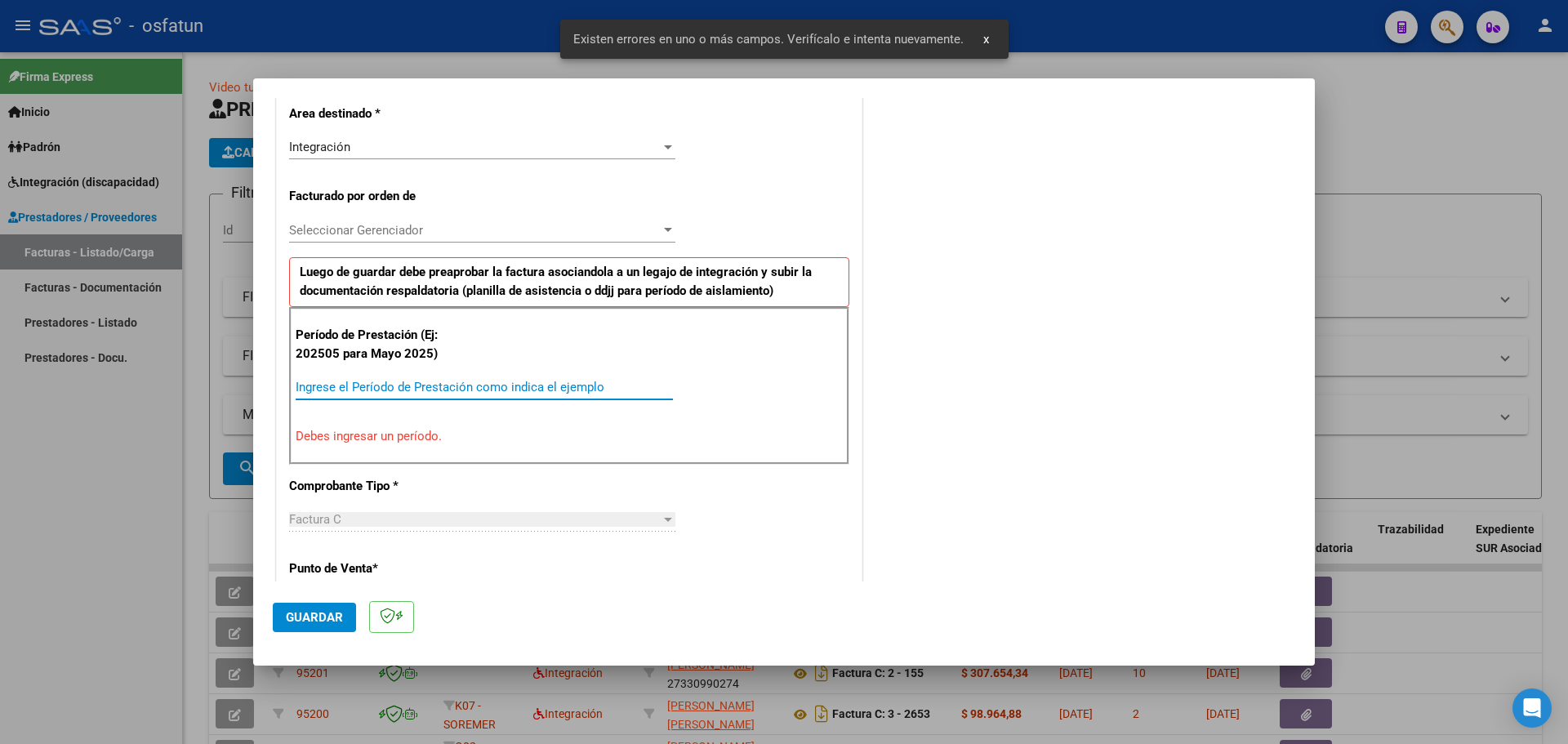
click at [378, 381] on input "Ingrese el Período de Prestación como indica el ejemplo" at bounding box center [485, 387] width 377 height 14
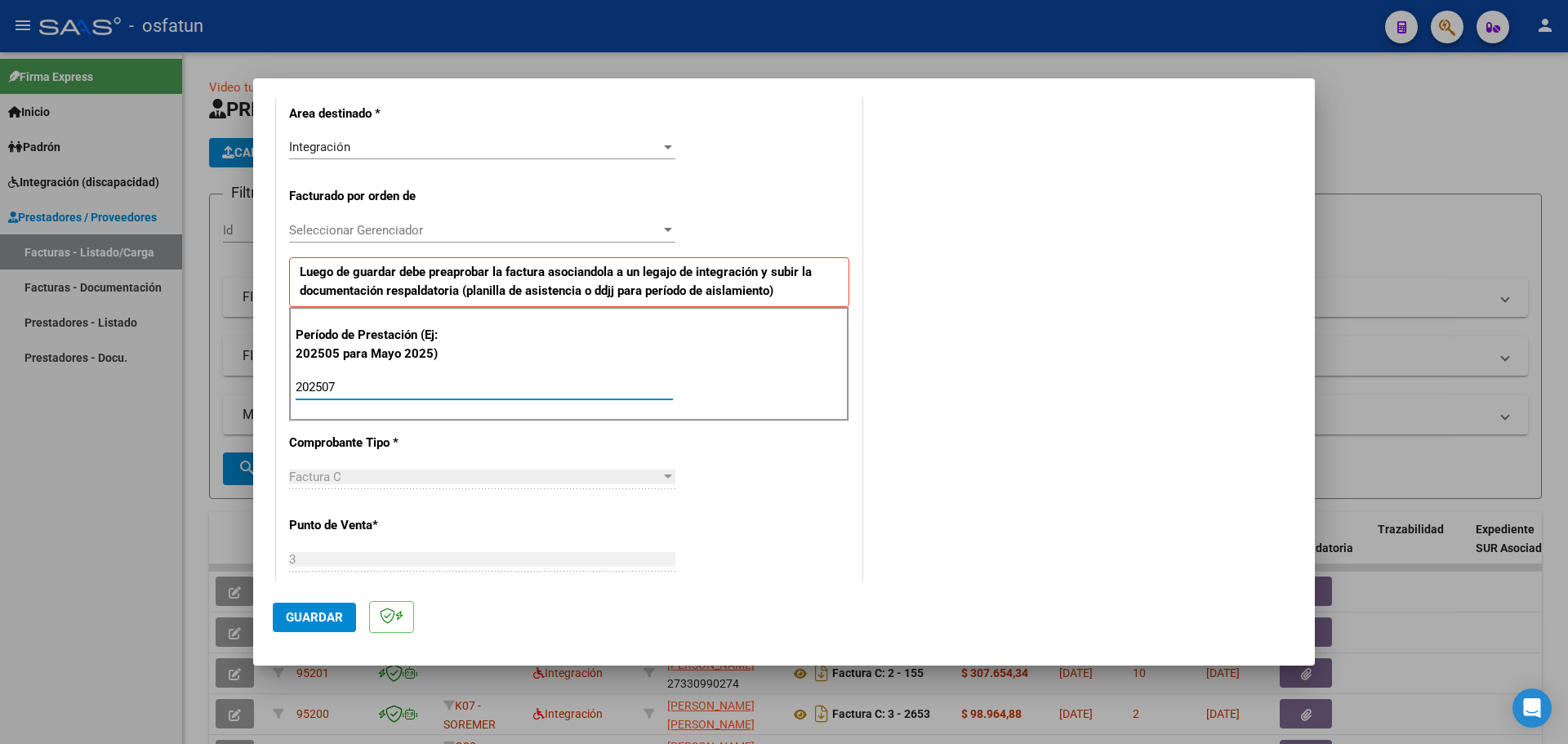
type input "202507"
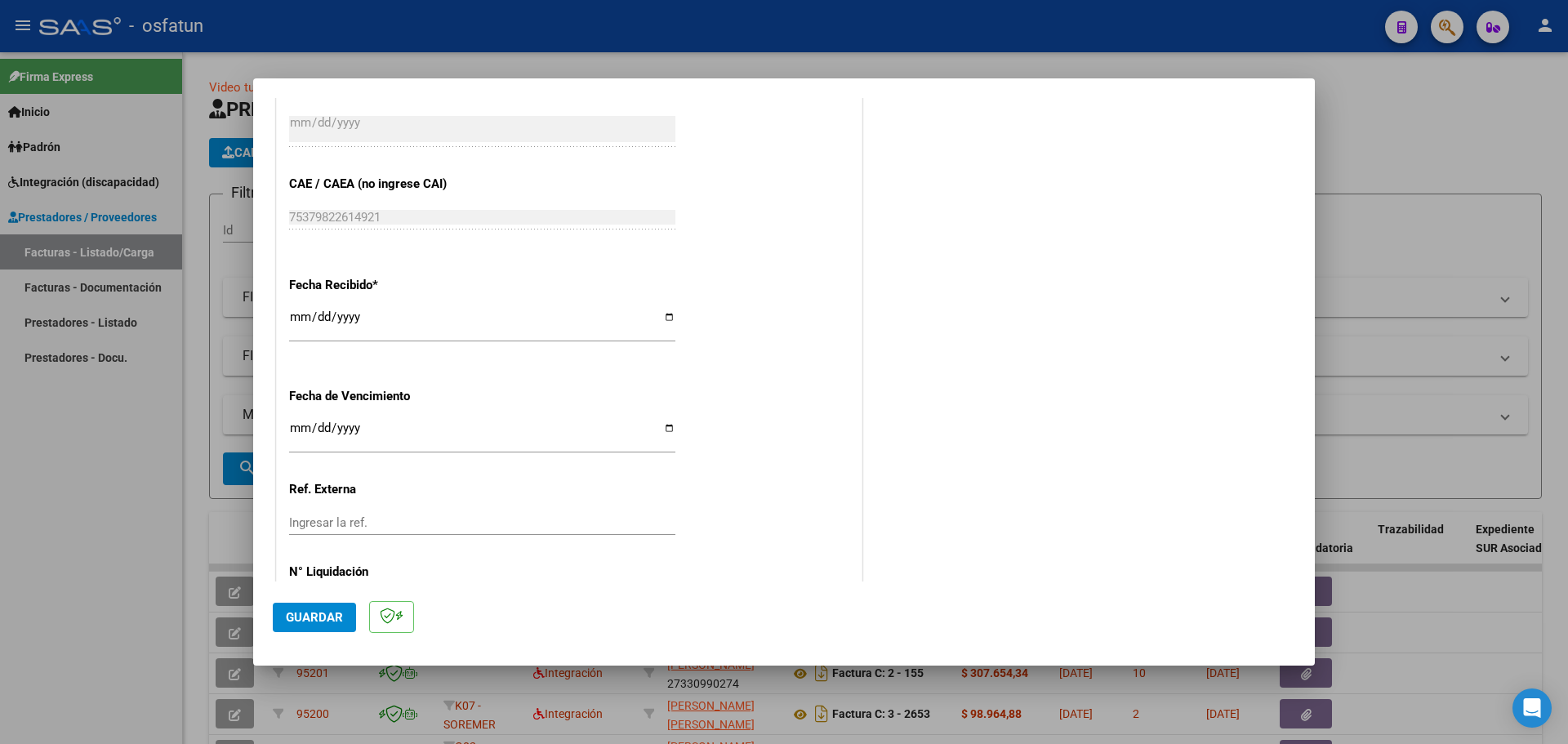
scroll to position [1130, 0]
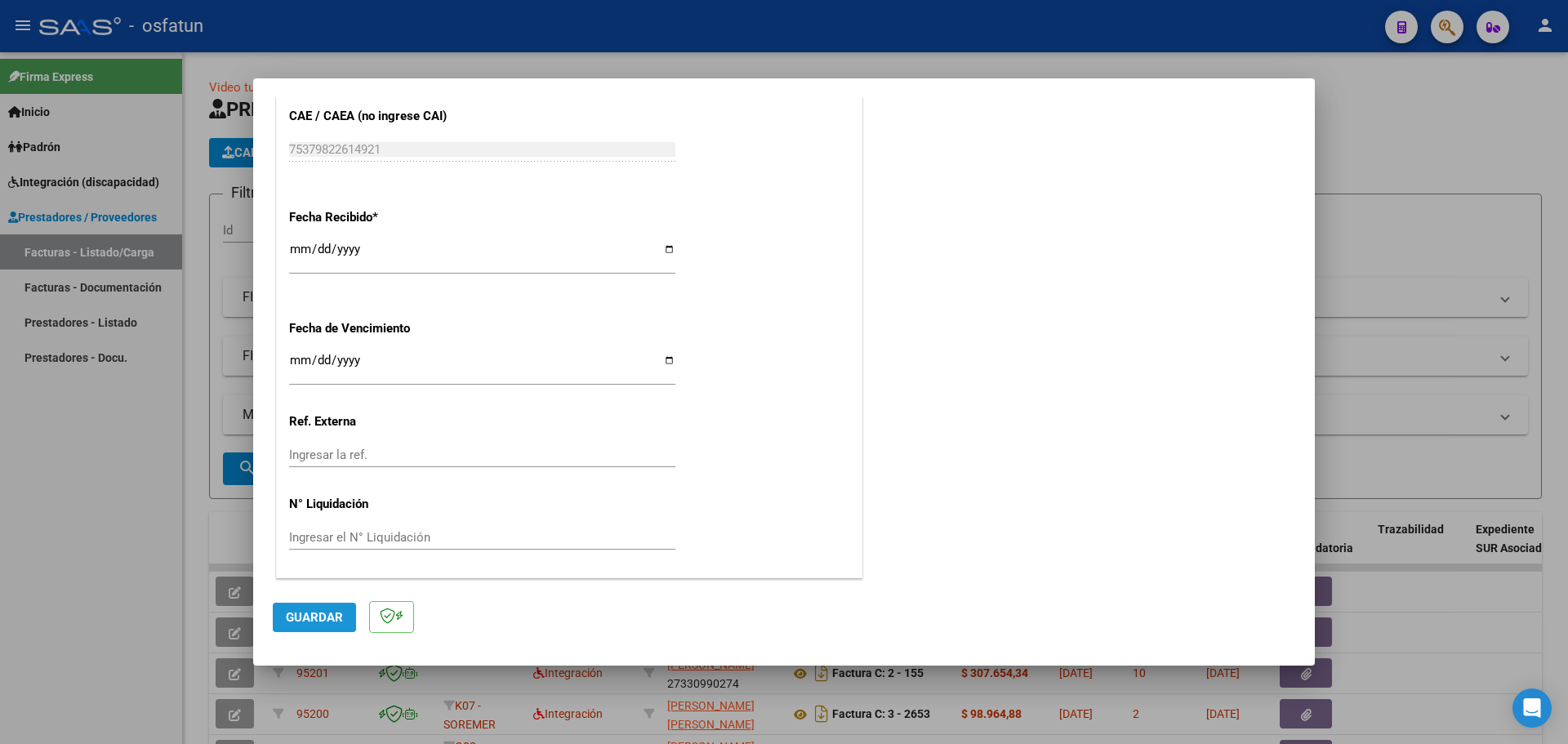
click at [328, 616] on span "Guardar" at bounding box center [314, 618] width 57 height 14
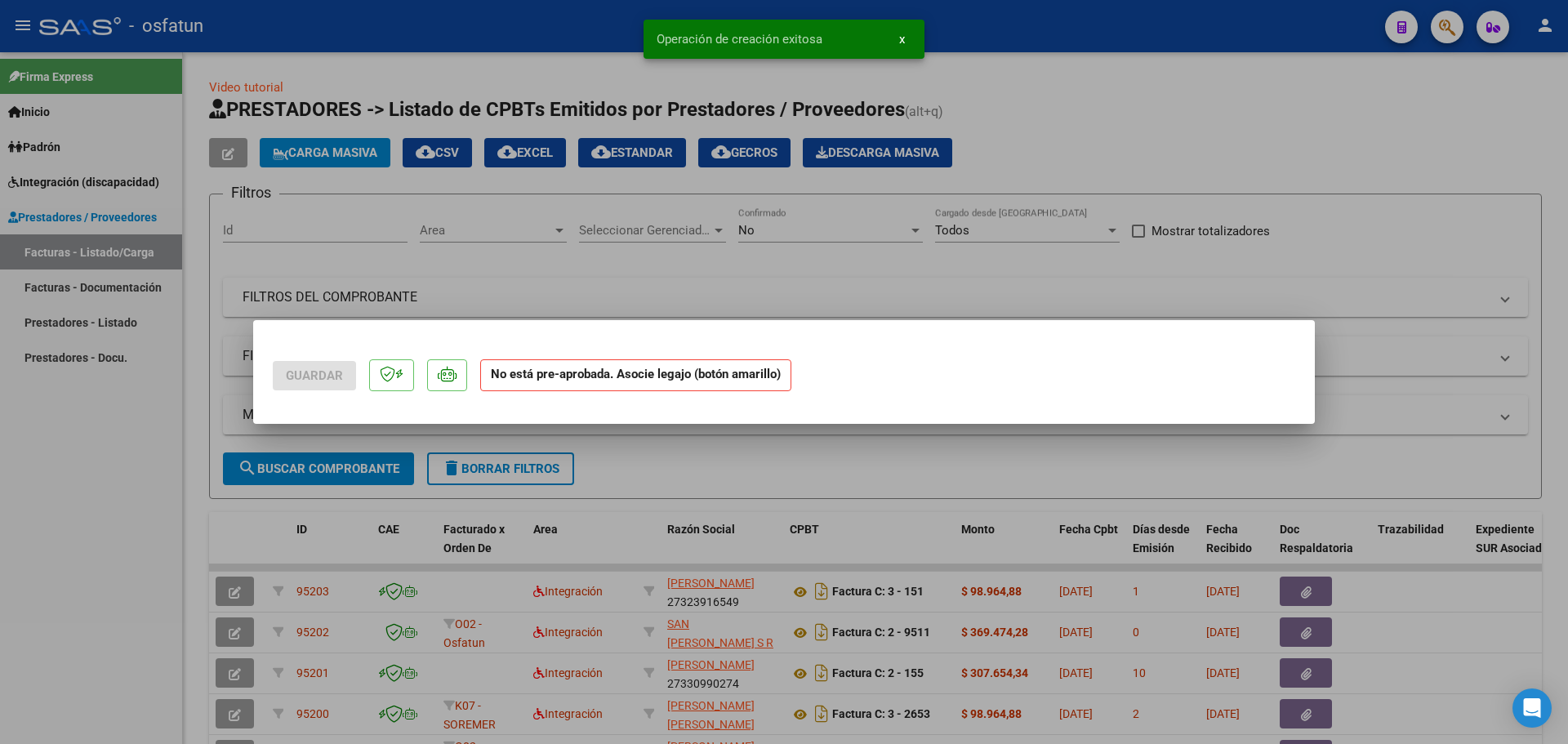
scroll to position [0, 0]
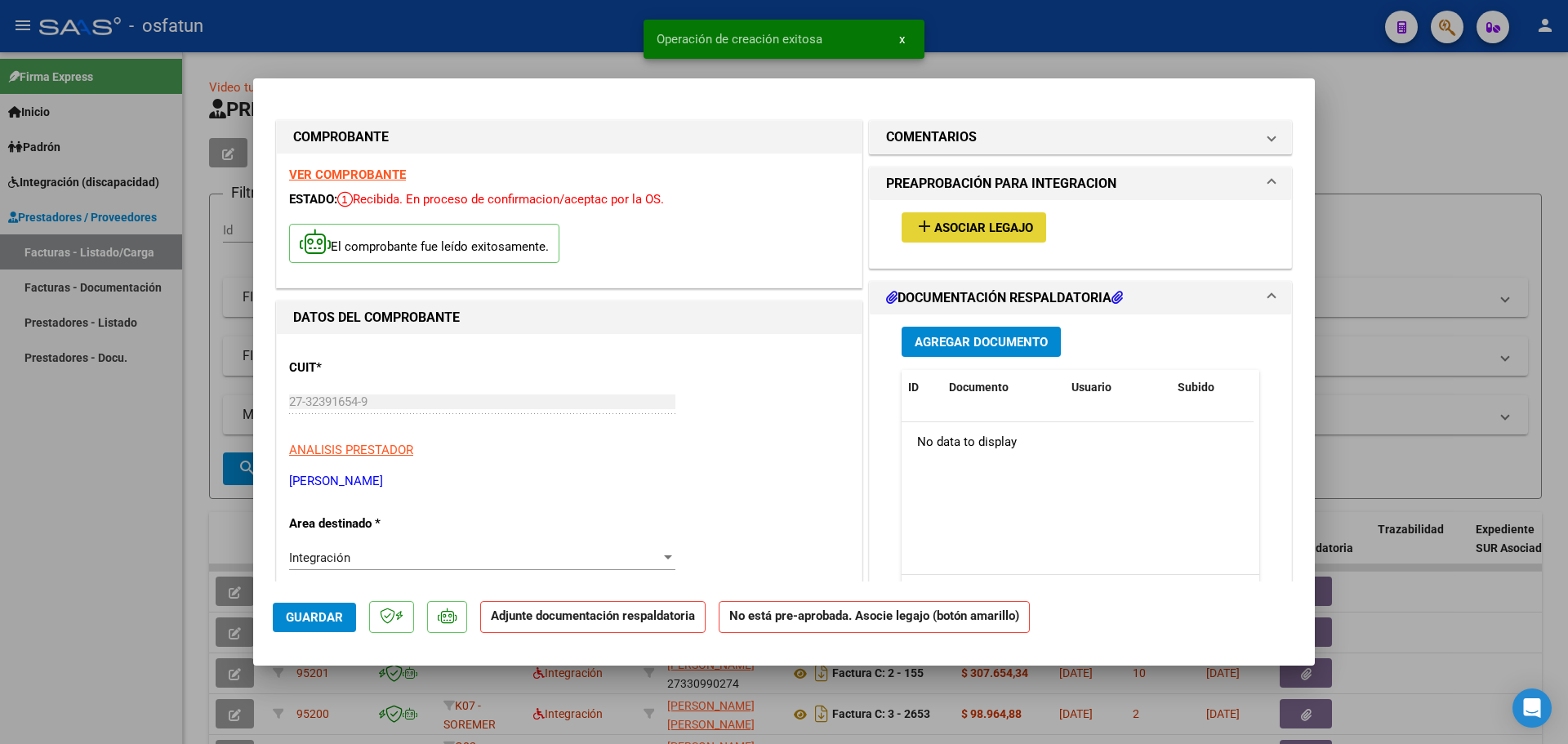
click at [963, 216] on button "add Asociar Legajo" at bounding box center [974, 227] width 144 height 30
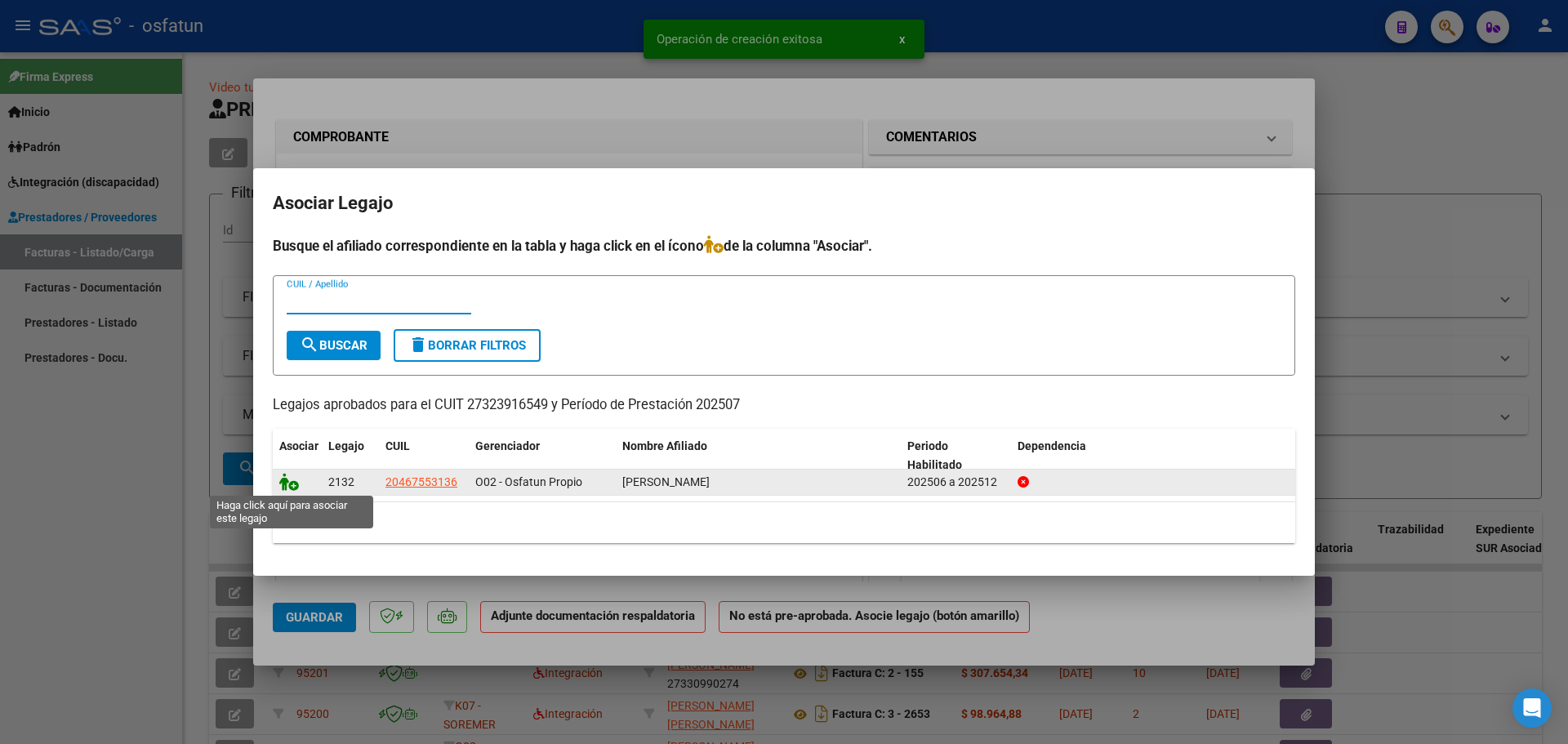
click at [289, 482] on icon at bounding box center [289, 482] width 20 height 18
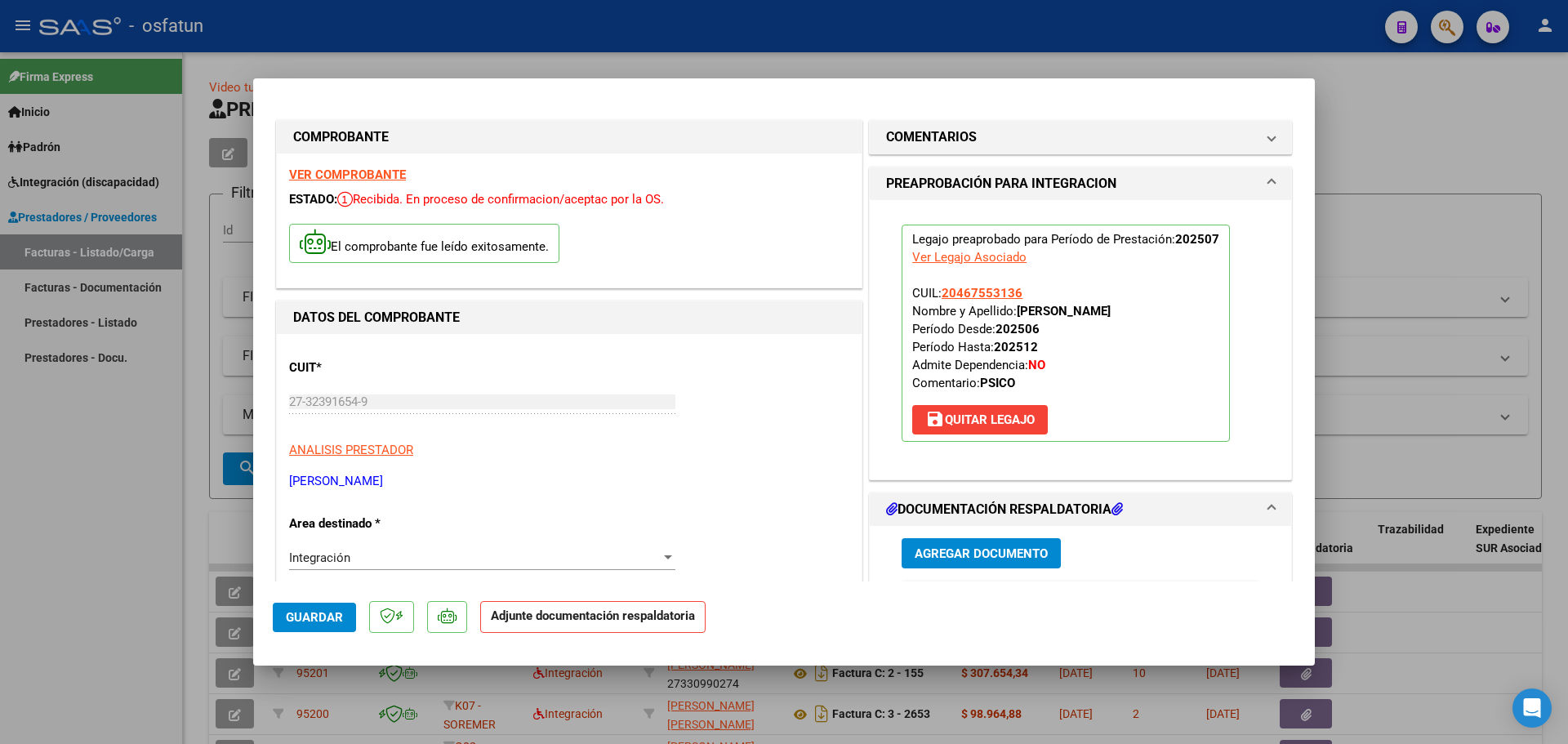
click at [941, 418] on span "save [PERSON_NAME]" at bounding box center [979, 420] width 109 height 14
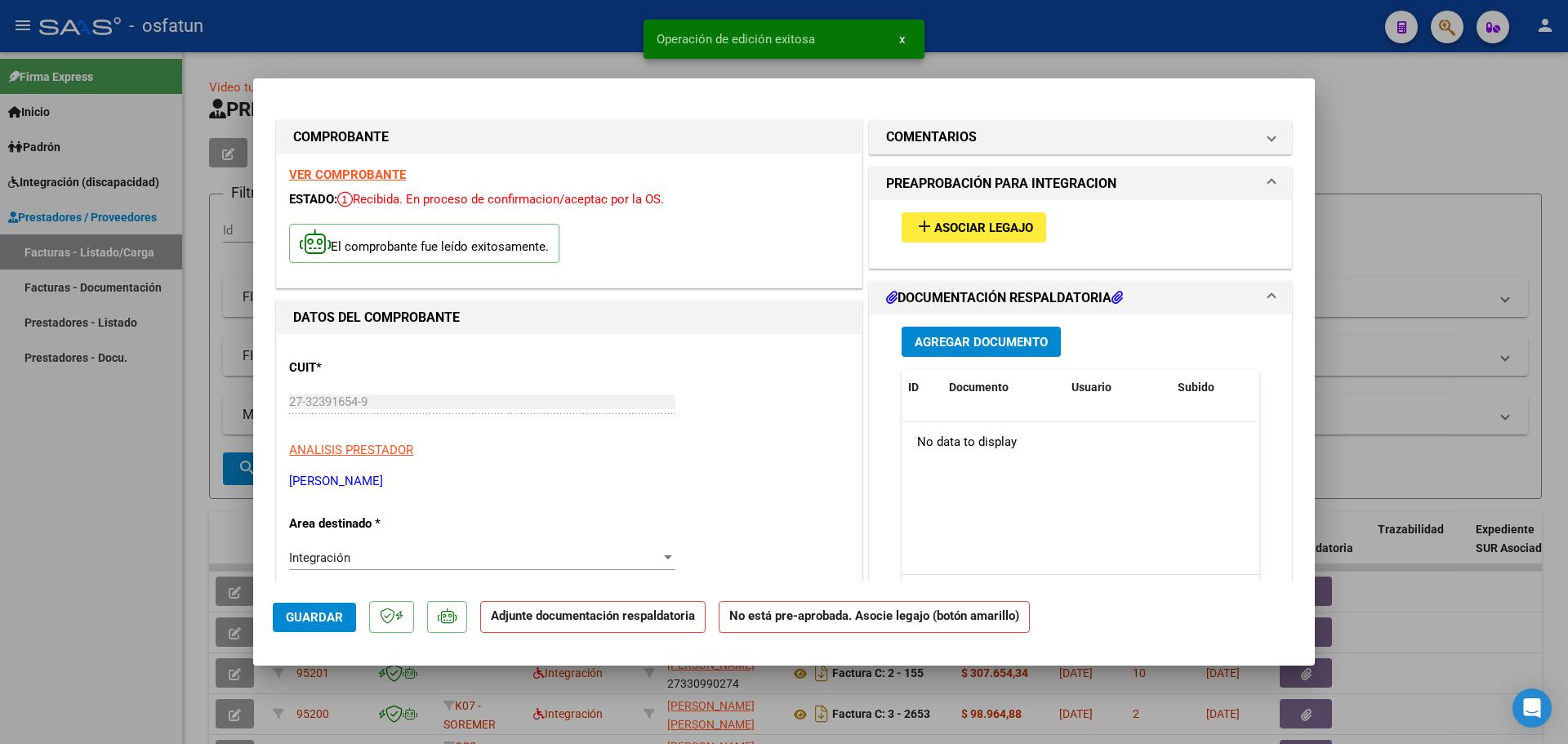
click at [992, 233] on span "Asociar Legajo" at bounding box center [983, 228] width 98 height 14
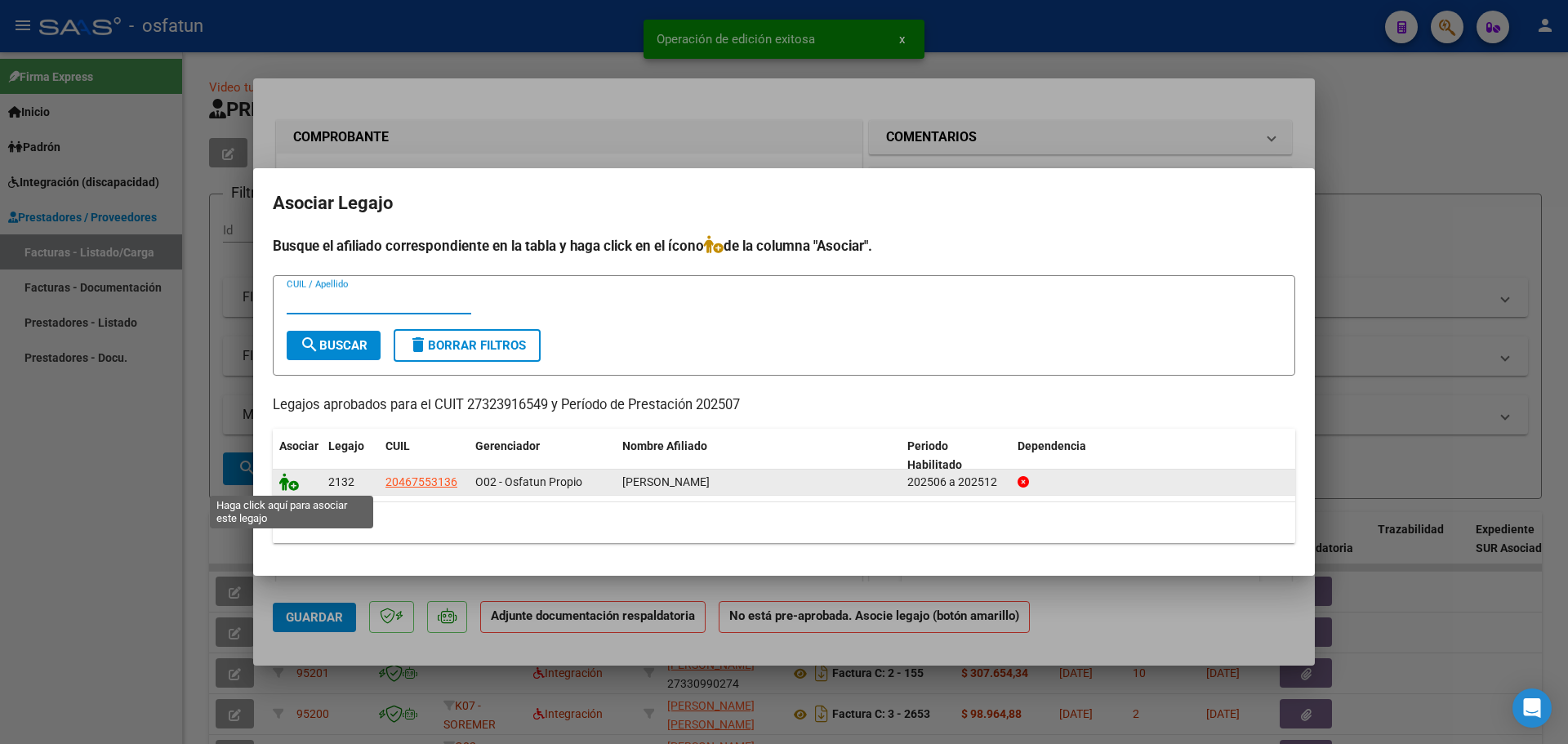
click at [288, 486] on icon at bounding box center [289, 482] width 20 height 18
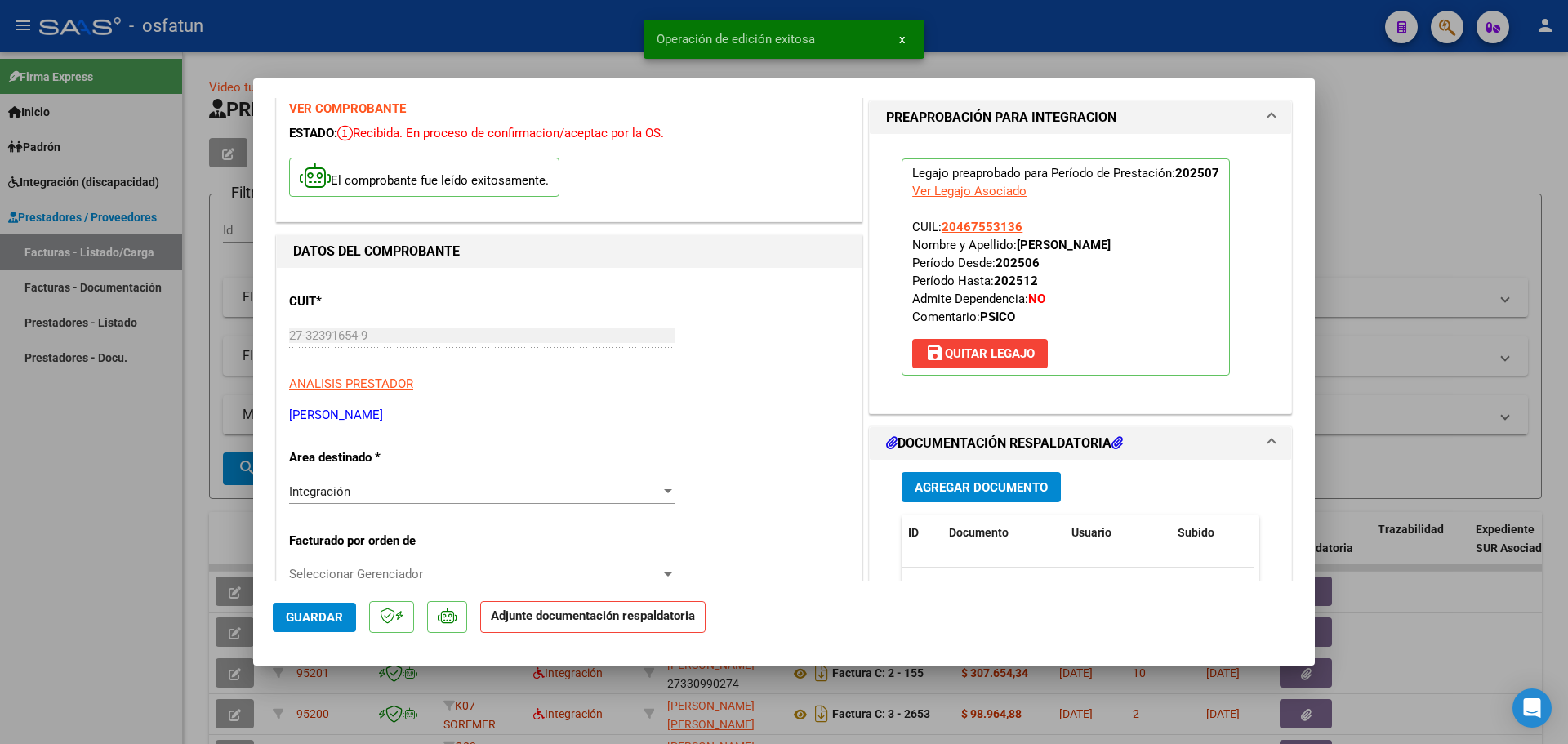
scroll to position [163, 0]
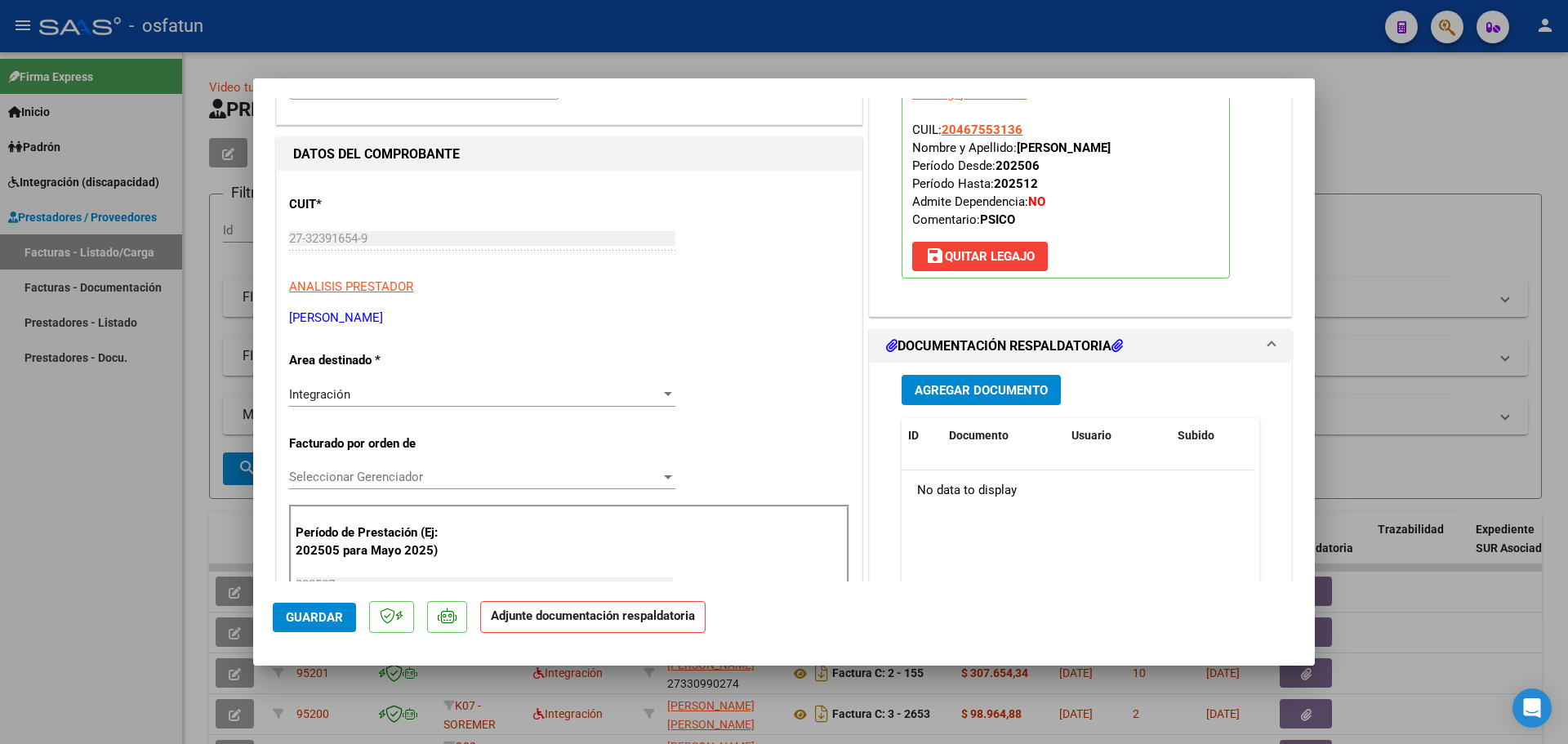
click at [972, 395] on span "Agregar Documento" at bounding box center [982, 390] width 134 height 14
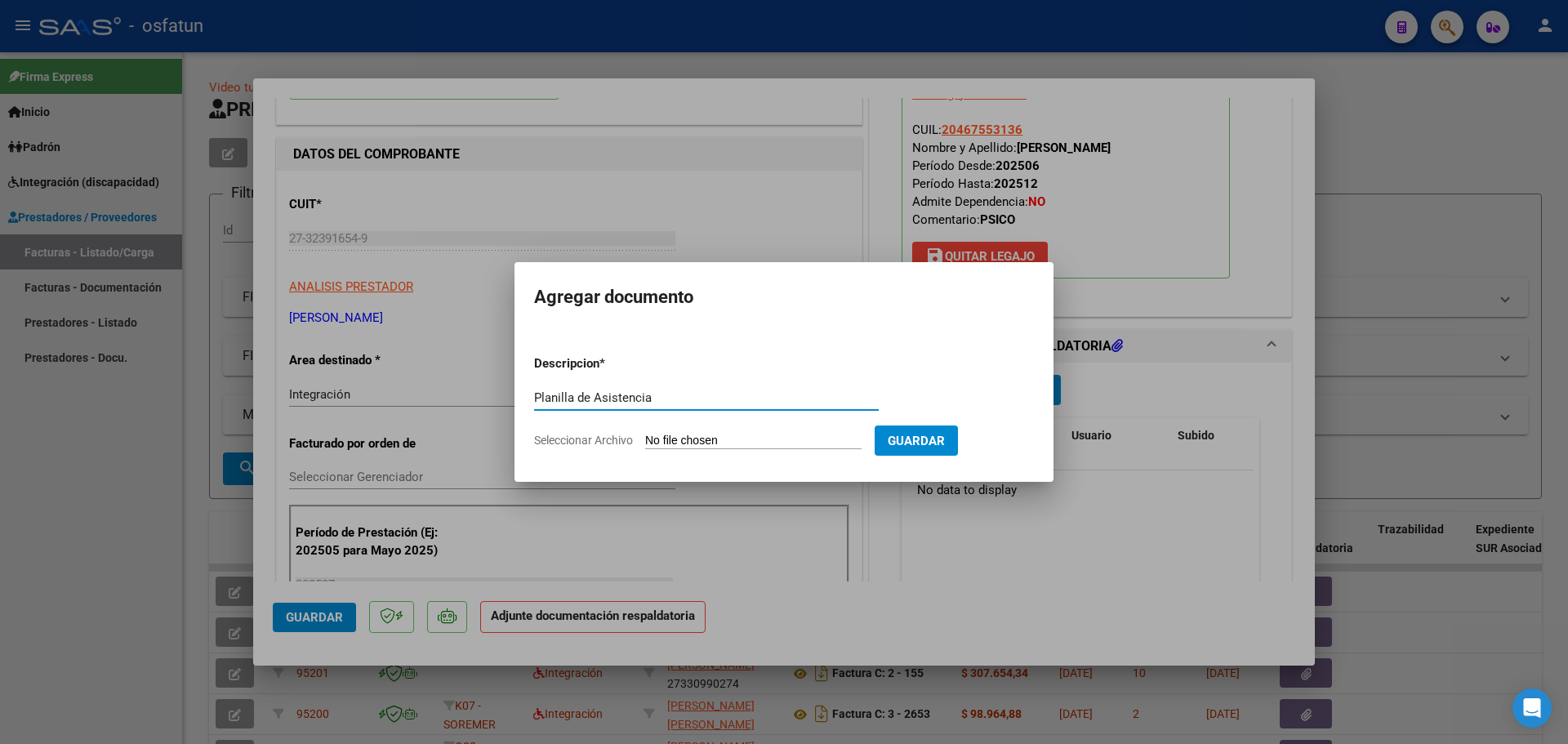
type input "Planilla de Asistencia"
click at [823, 437] on input "Seleccionar Archivo" at bounding box center [754, 442] width 217 height 15
type input "C:\fakepath\Asistencia 07 Psico.jpeg"
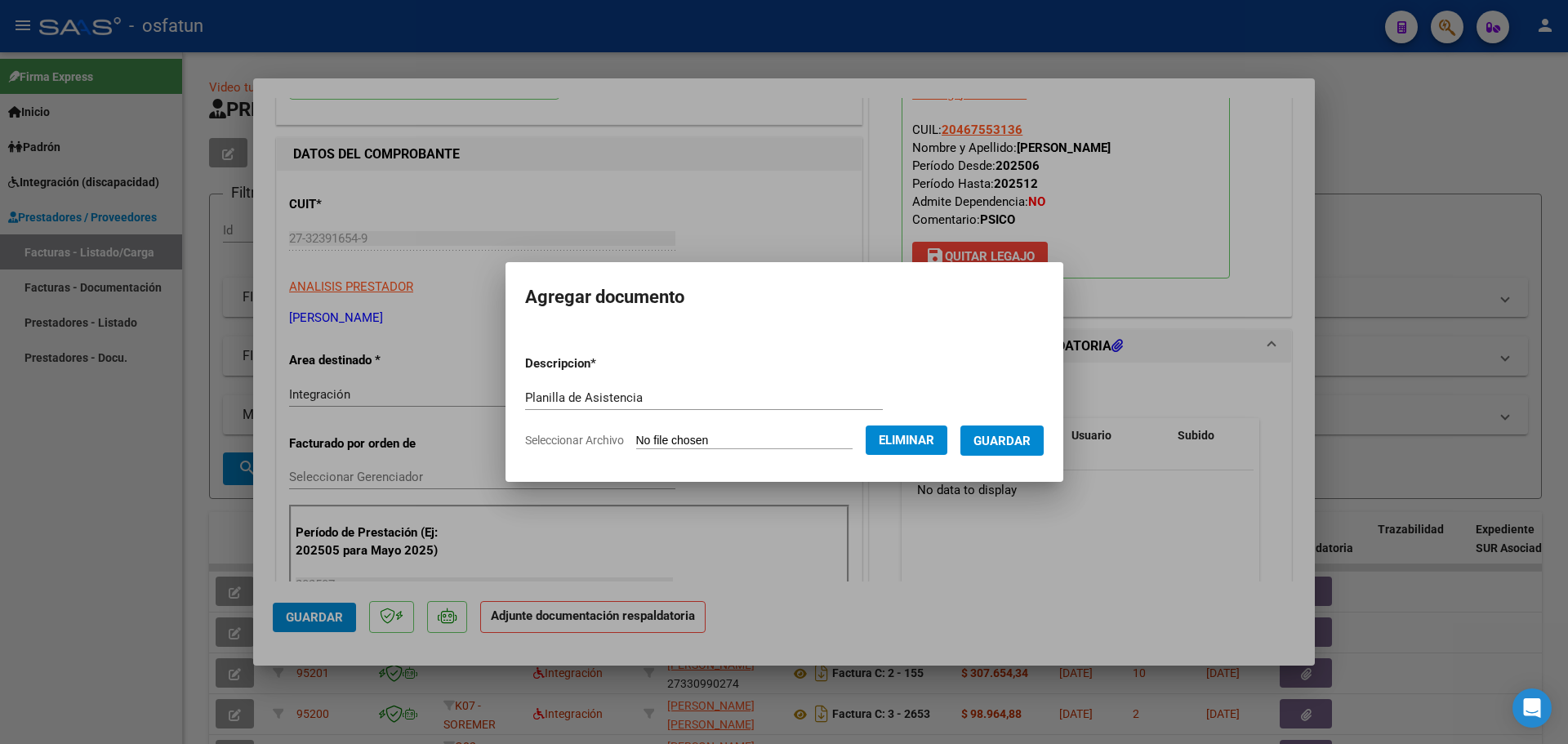
click at [1031, 441] on span "Guardar" at bounding box center [1002, 442] width 57 height 14
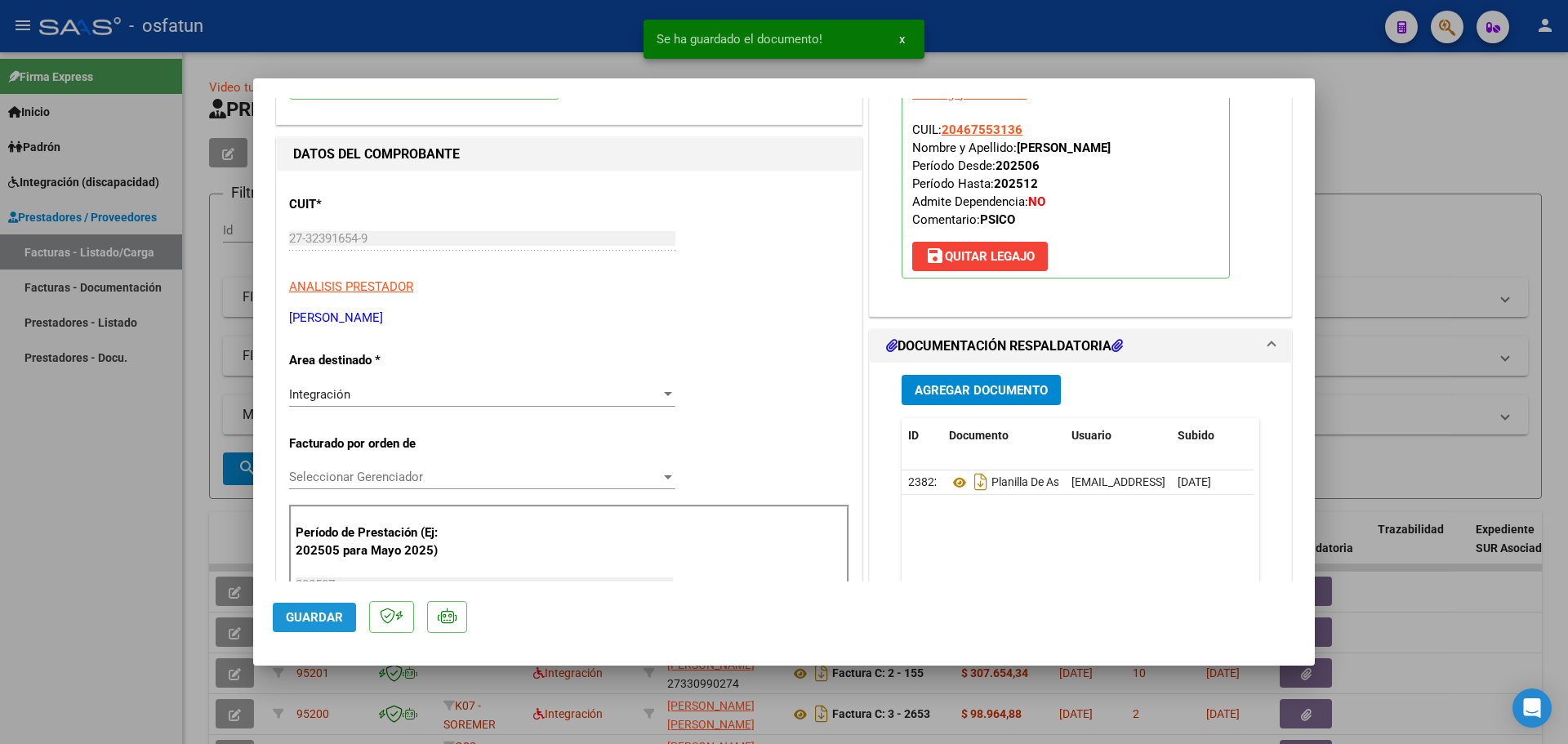
click at [314, 618] on span "Guardar" at bounding box center [314, 618] width 57 height 14
click at [33, 563] on div at bounding box center [784, 372] width 1568 height 744
type input "$ 0,00"
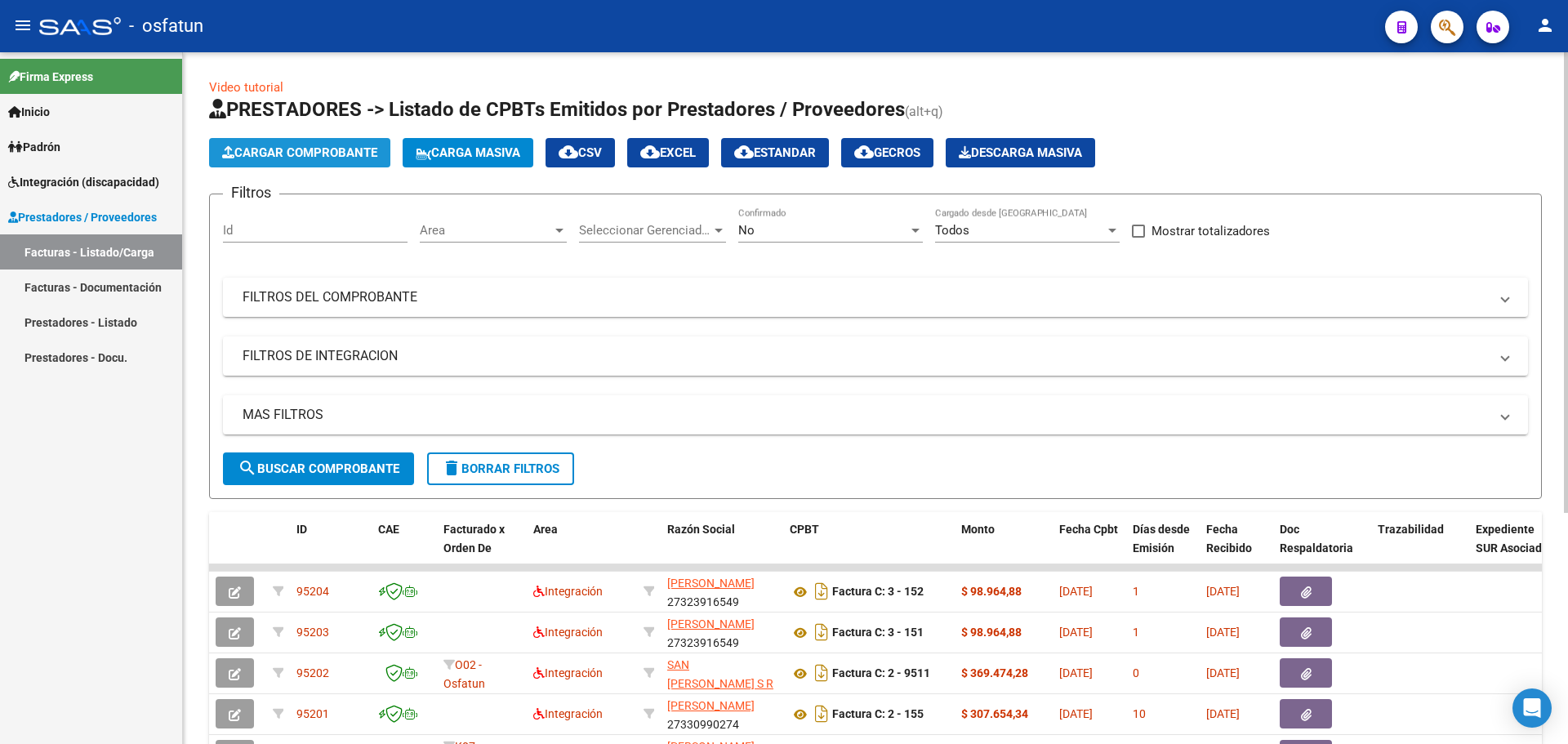
click at [237, 159] on span "Cargar Comprobante" at bounding box center [300, 153] width 155 height 14
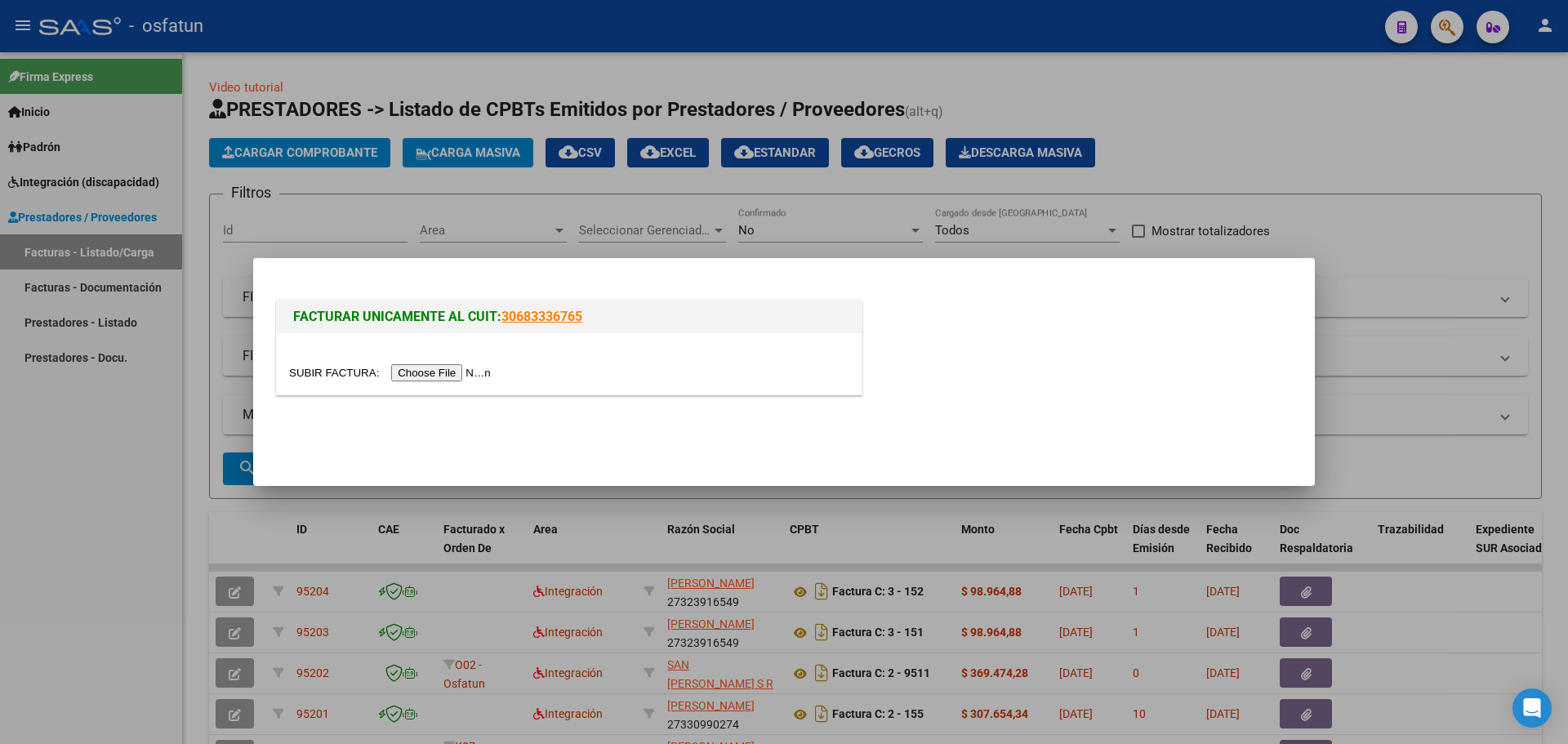
click at [462, 383] on div at bounding box center [570, 364] width 585 height 61
click at [462, 375] on input "file" at bounding box center [392, 373] width 207 height 17
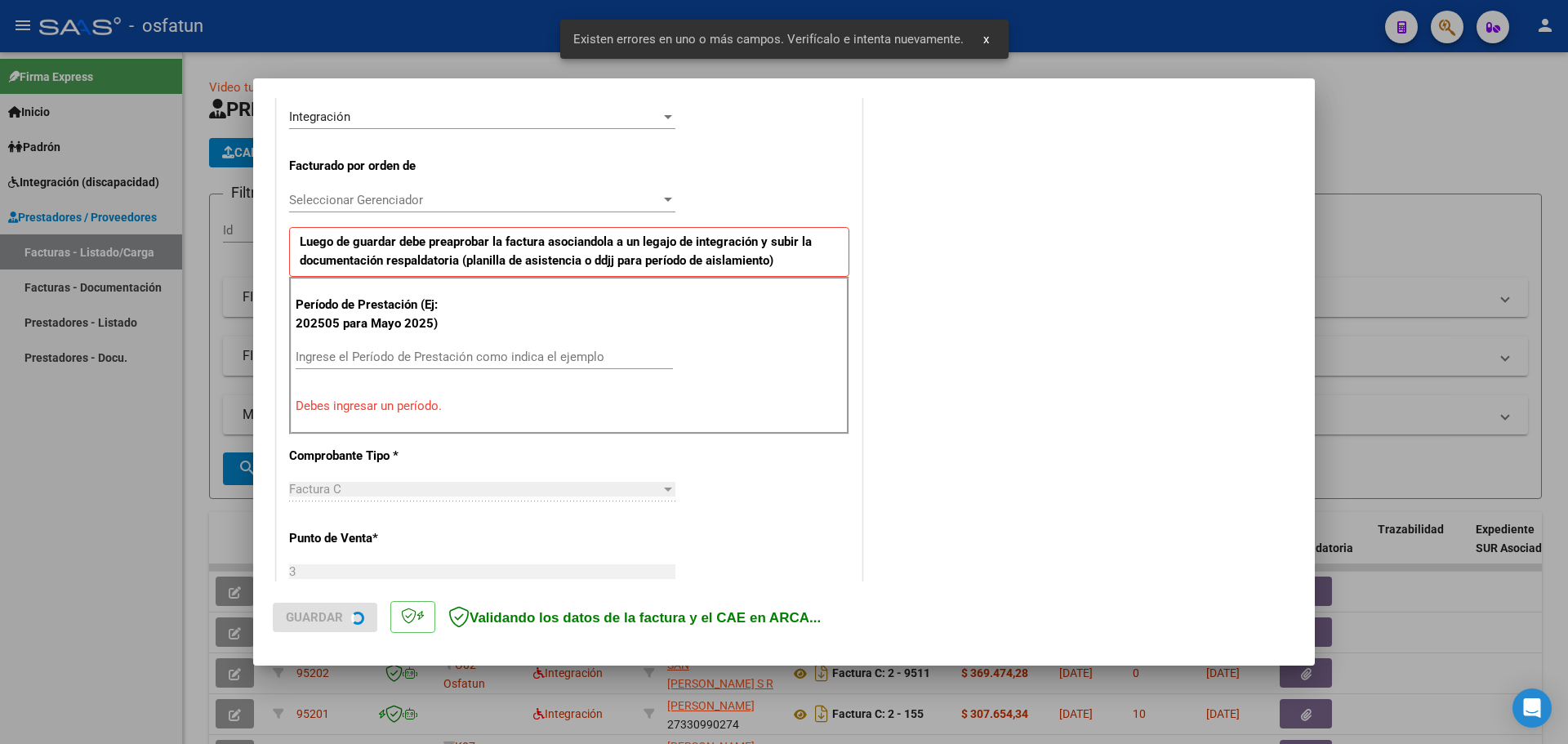
scroll to position [410, 0]
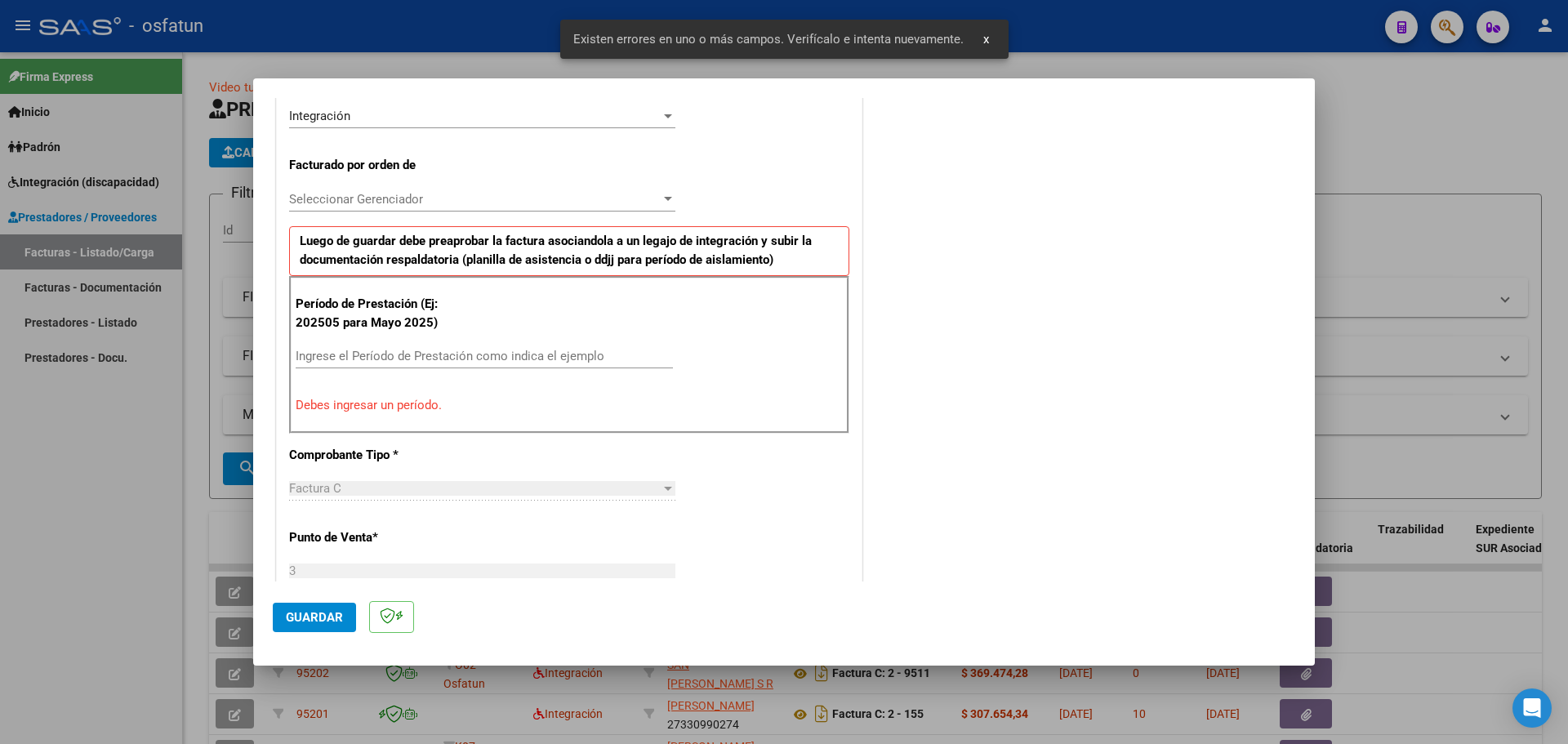
click at [363, 358] on input "Ingrese el Período de Prestación como indica el ejemplo" at bounding box center [485, 356] width 377 height 14
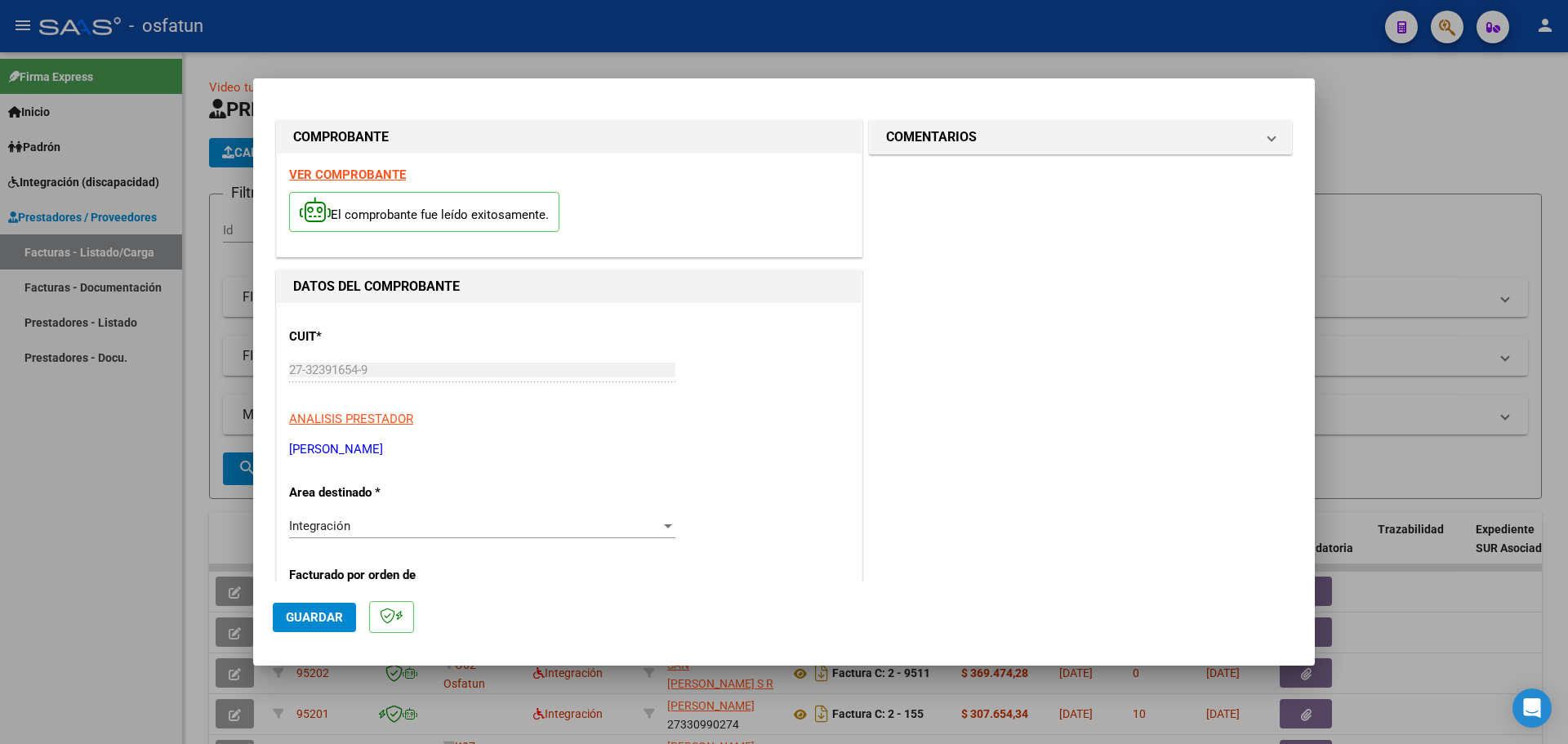
scroll to position [163, 0]
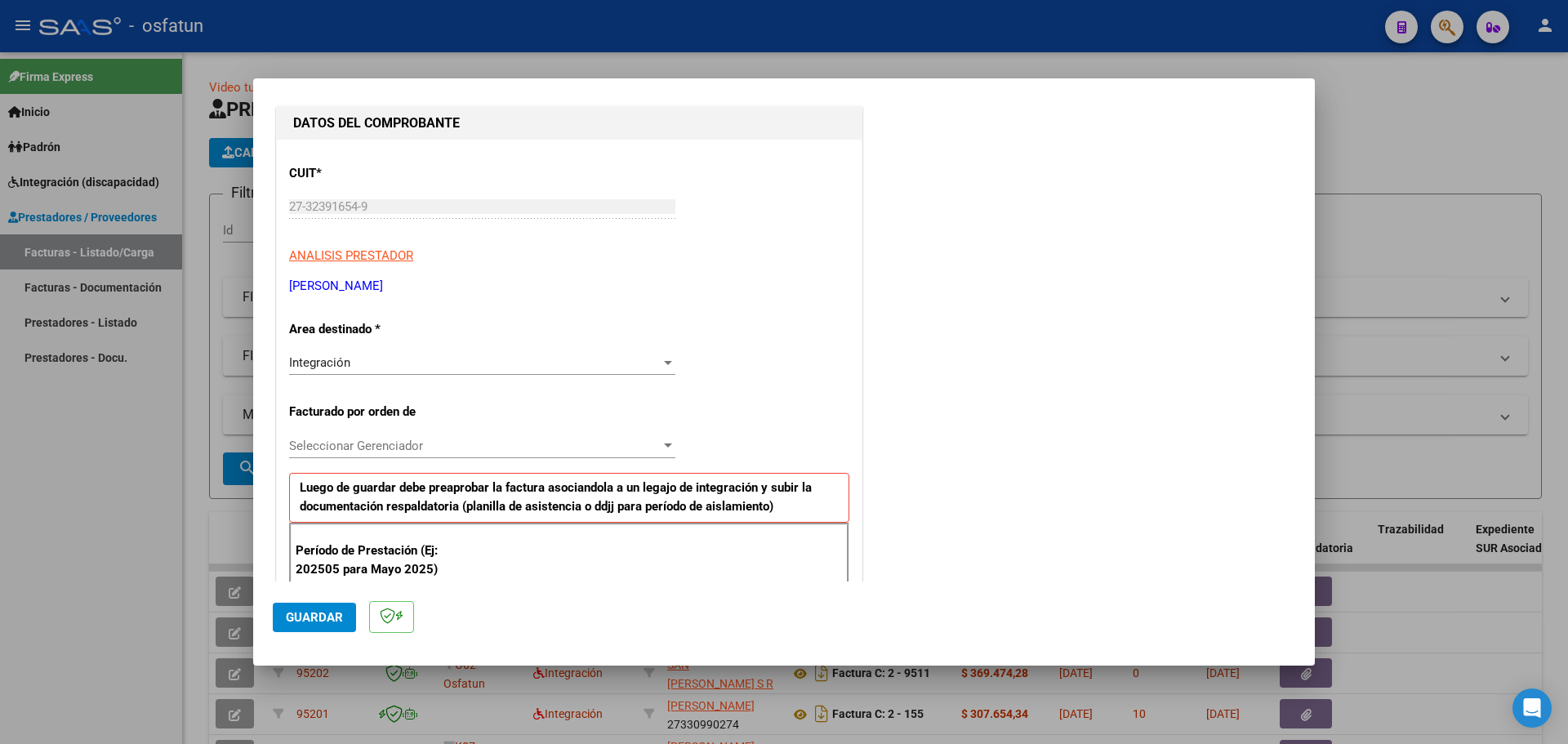
type input "202508"
click at [306, 616] on span "Guardar" at bounding box center [314, 618] width 57 height 14
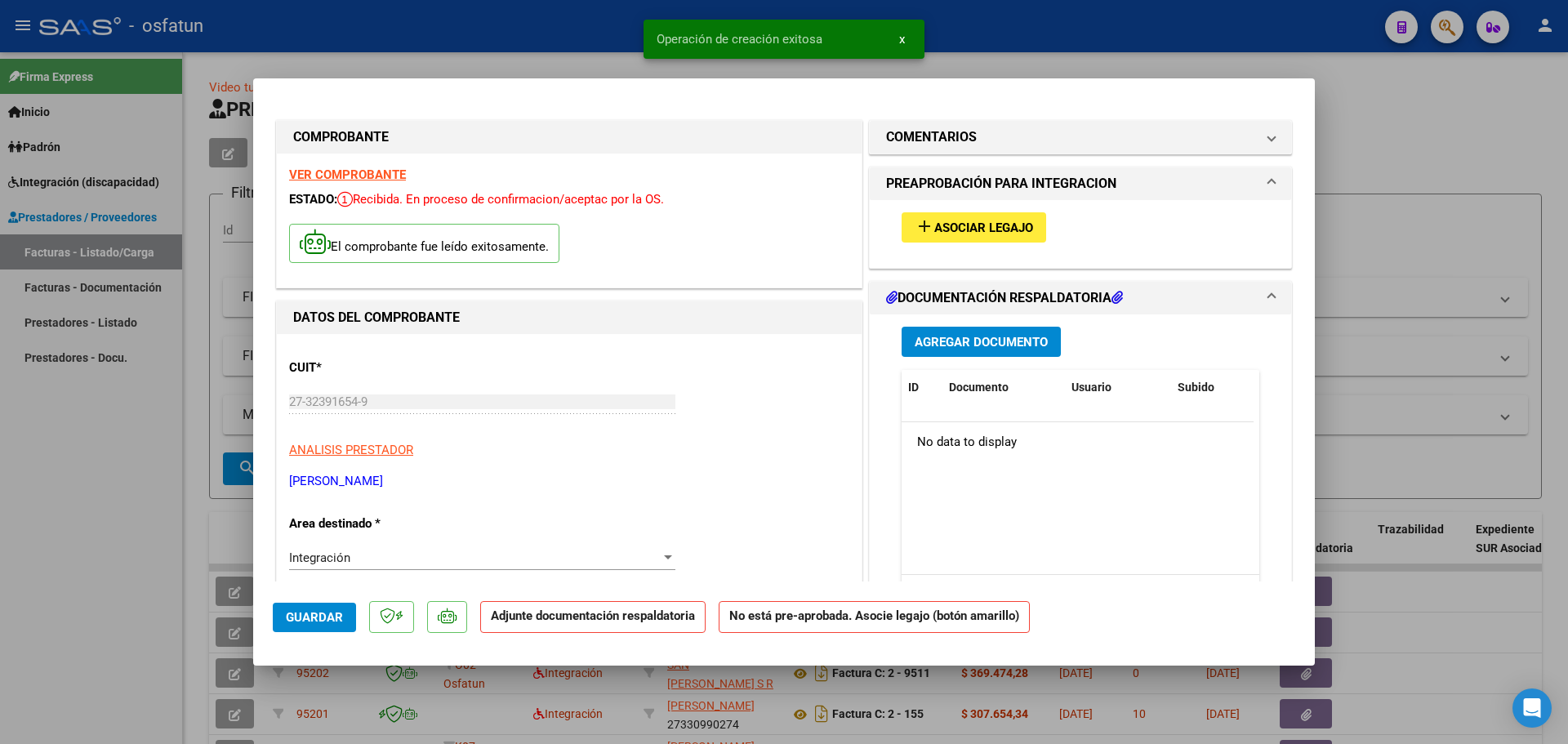
click at [975, 228] on span "Asociar Legajo" at bounding box center [983, 228] width 98 height 14
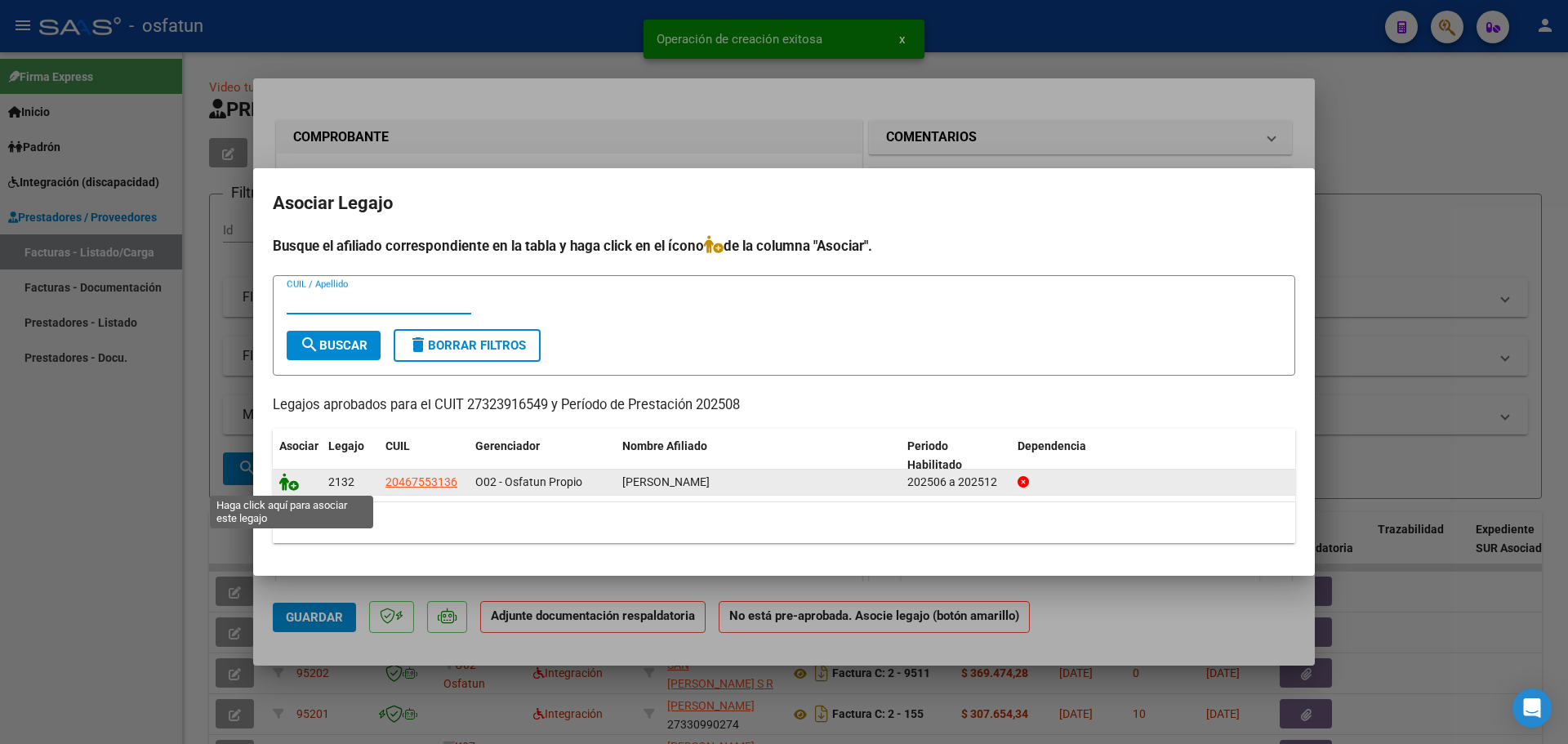
click at [291, 483] on icon at bounding box center [289, 482] width 20 height 18
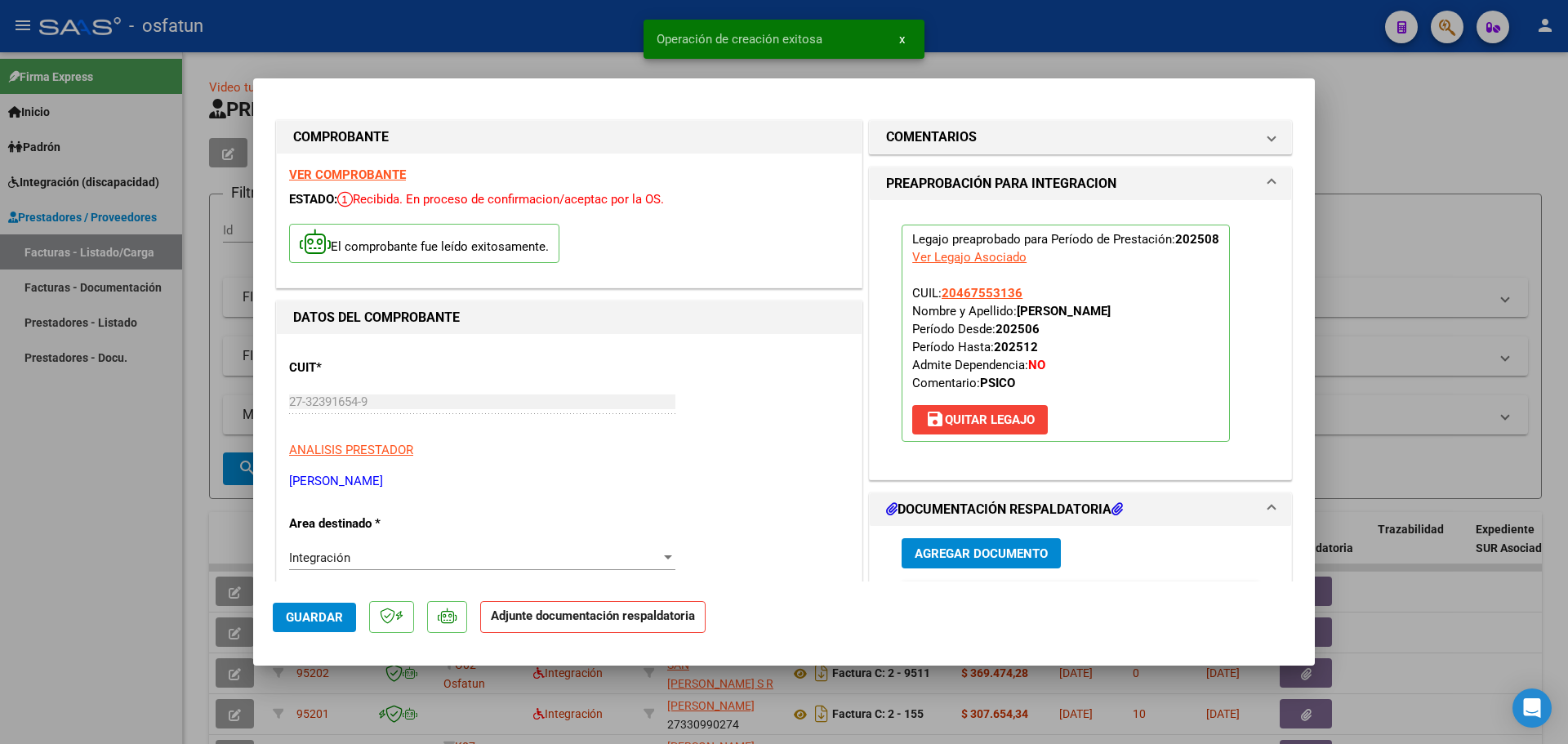
click at [979, 558] on span "Agregar Documento" at bounding box center [982, 553] width 134 height 14
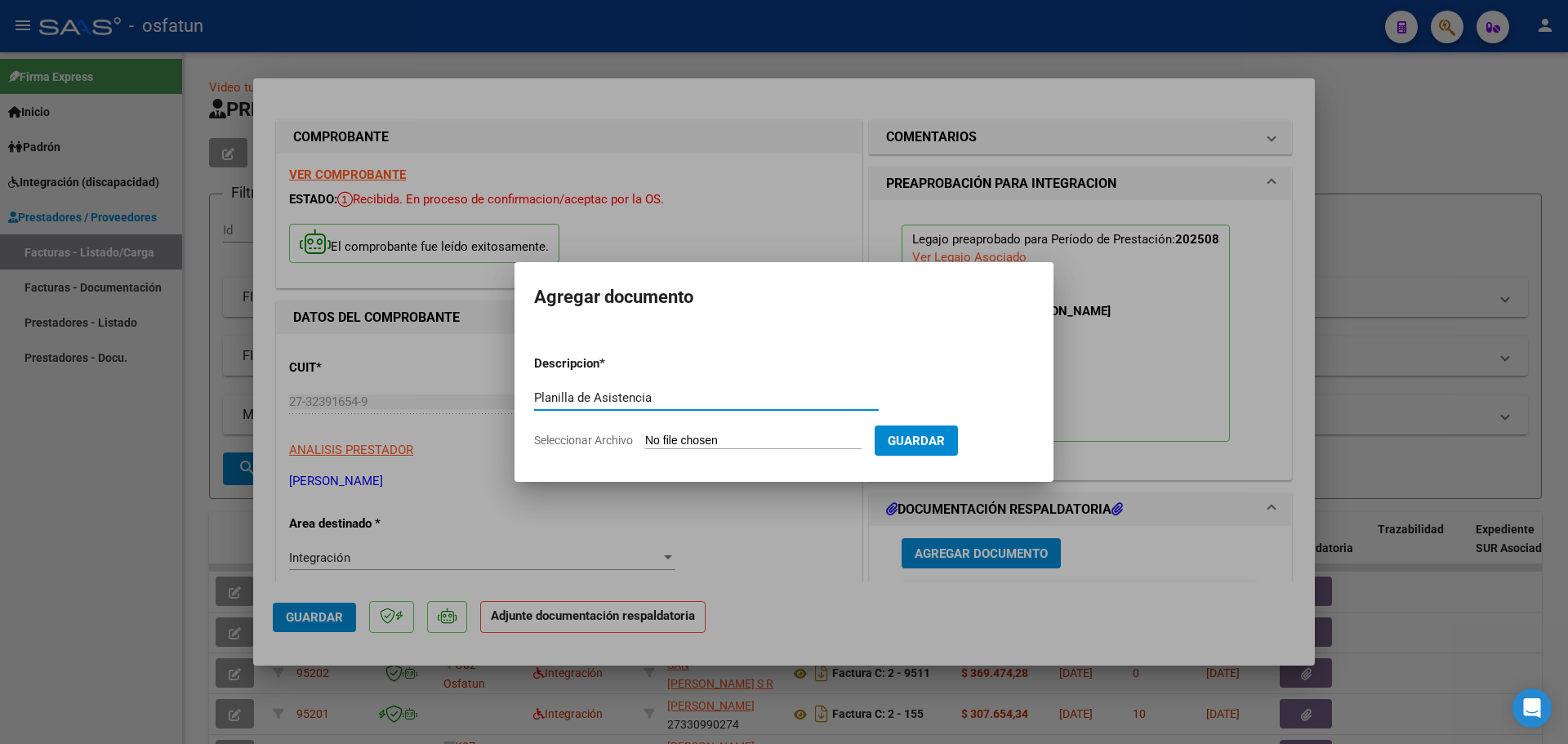
type input "Planilla de Asistencia"
click at [759, 430] on form "Descripcion * Planilla de Asistencia Escriba aquí una descripcion Seleccionar A…" at bounding box center [784, 402] width 500 height 119
click at [756, 434] on input "Seleccionar Archivo" at bounding box center [754, 442] width 217 height 15
type input "C:\fakepath\Asistencia 08 Psico.jpeg"
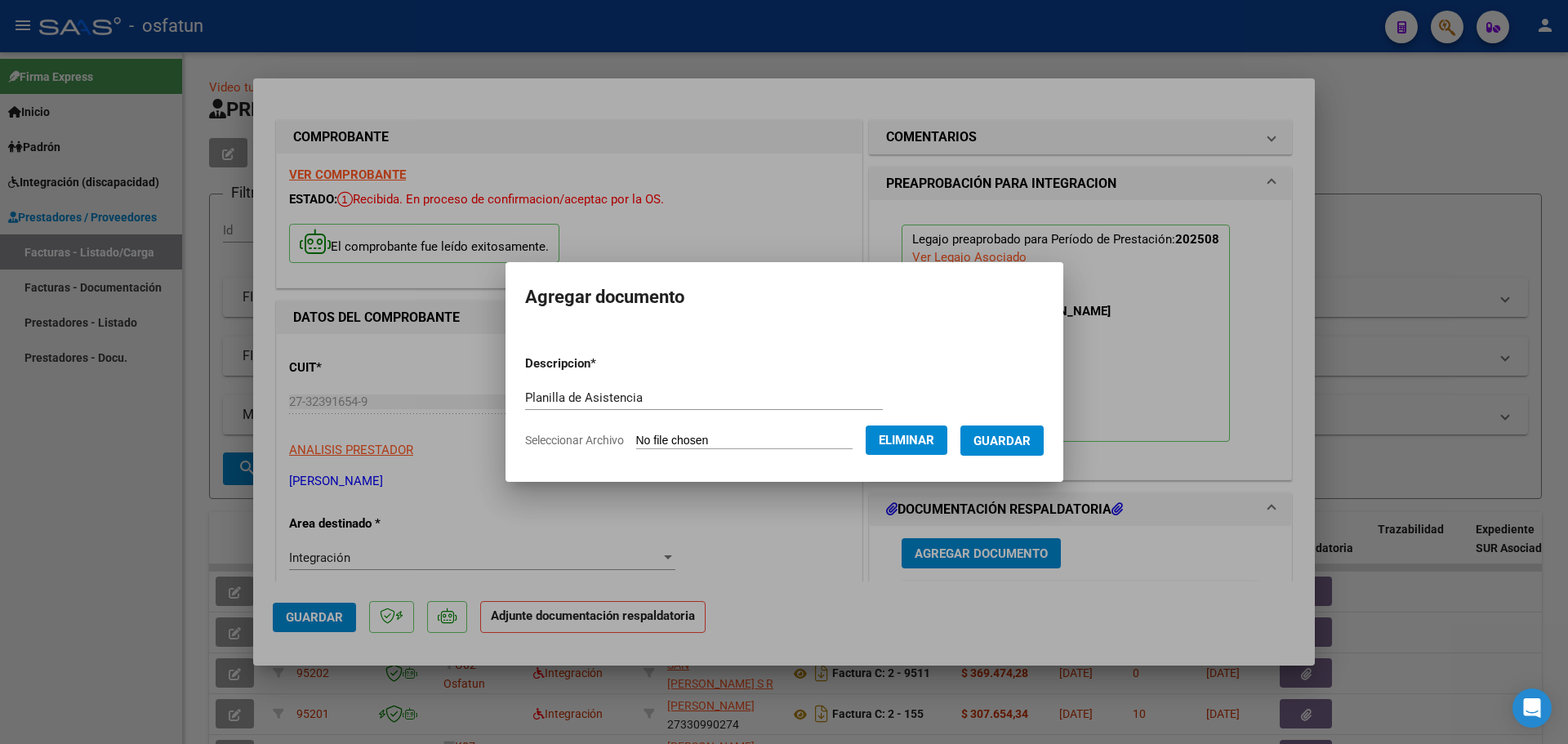
click at [1032, 431] on button "Guardar" at bounding box center [1002, 440] width 83 height 30
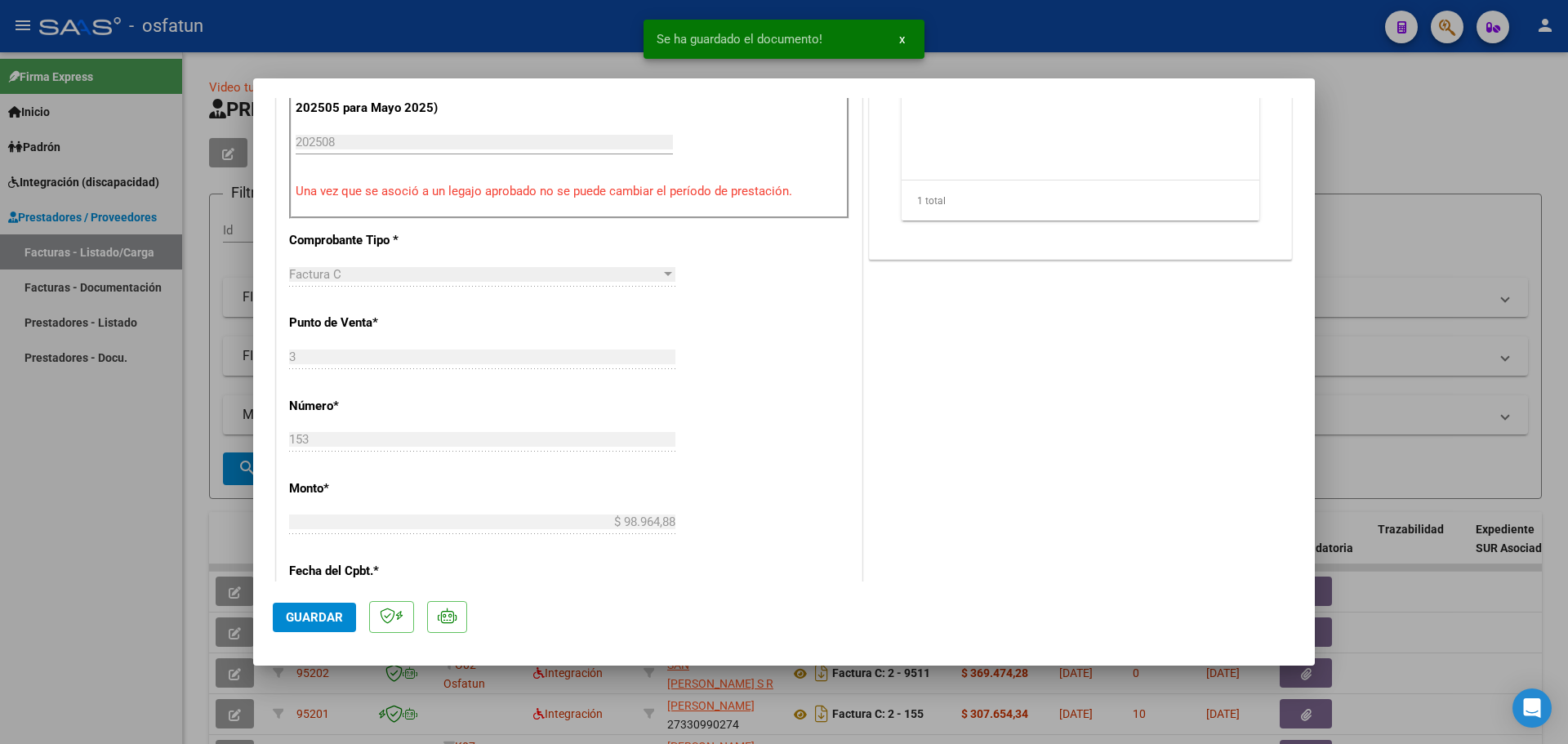
scroll to position [419, 0]
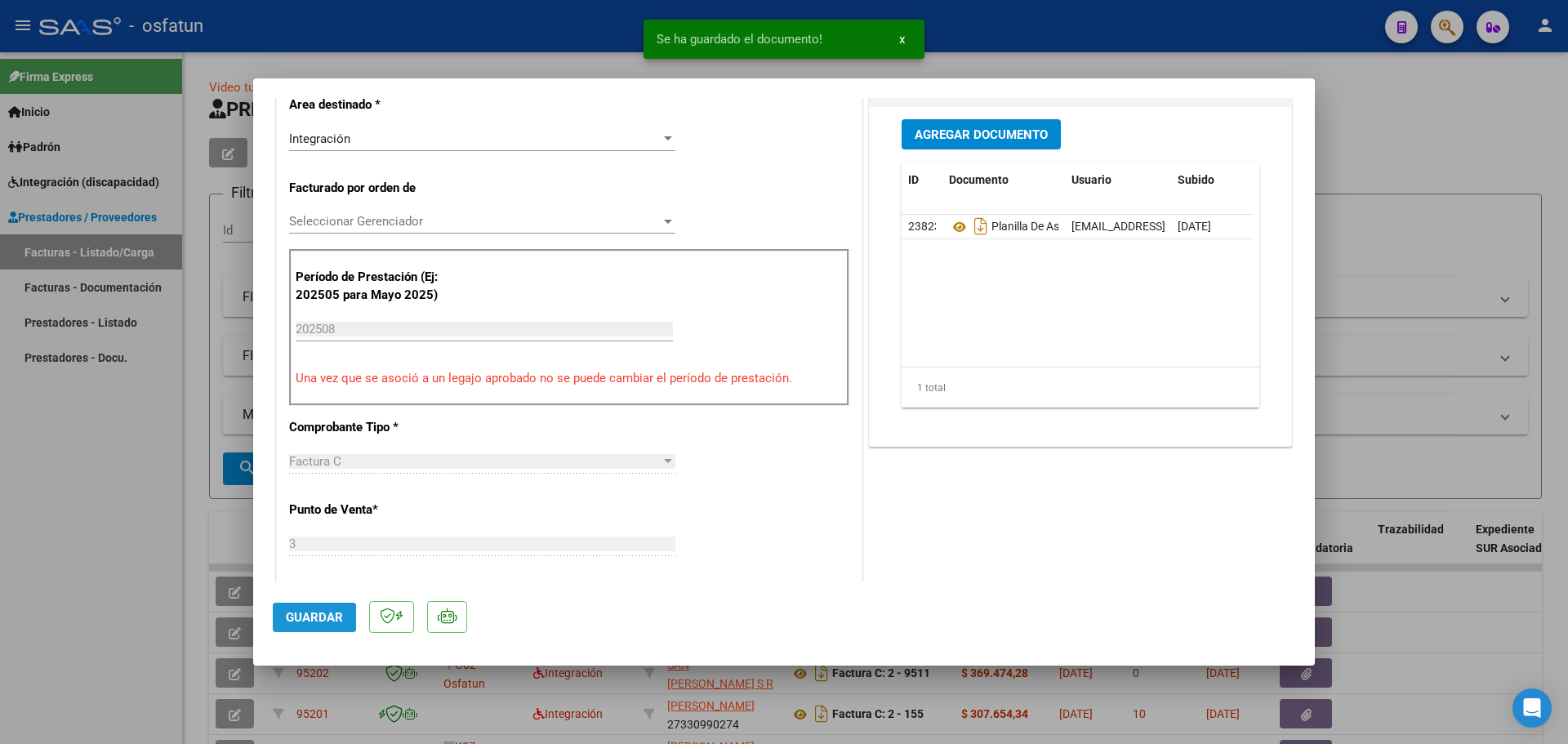
click at [311, 615] on span "Guardar" at bounding box center [314, 618] width 57 height 14
click at [146, 586] on div at bounding box center [784, 372] width 1568 height 744
type input "$ 0,00"
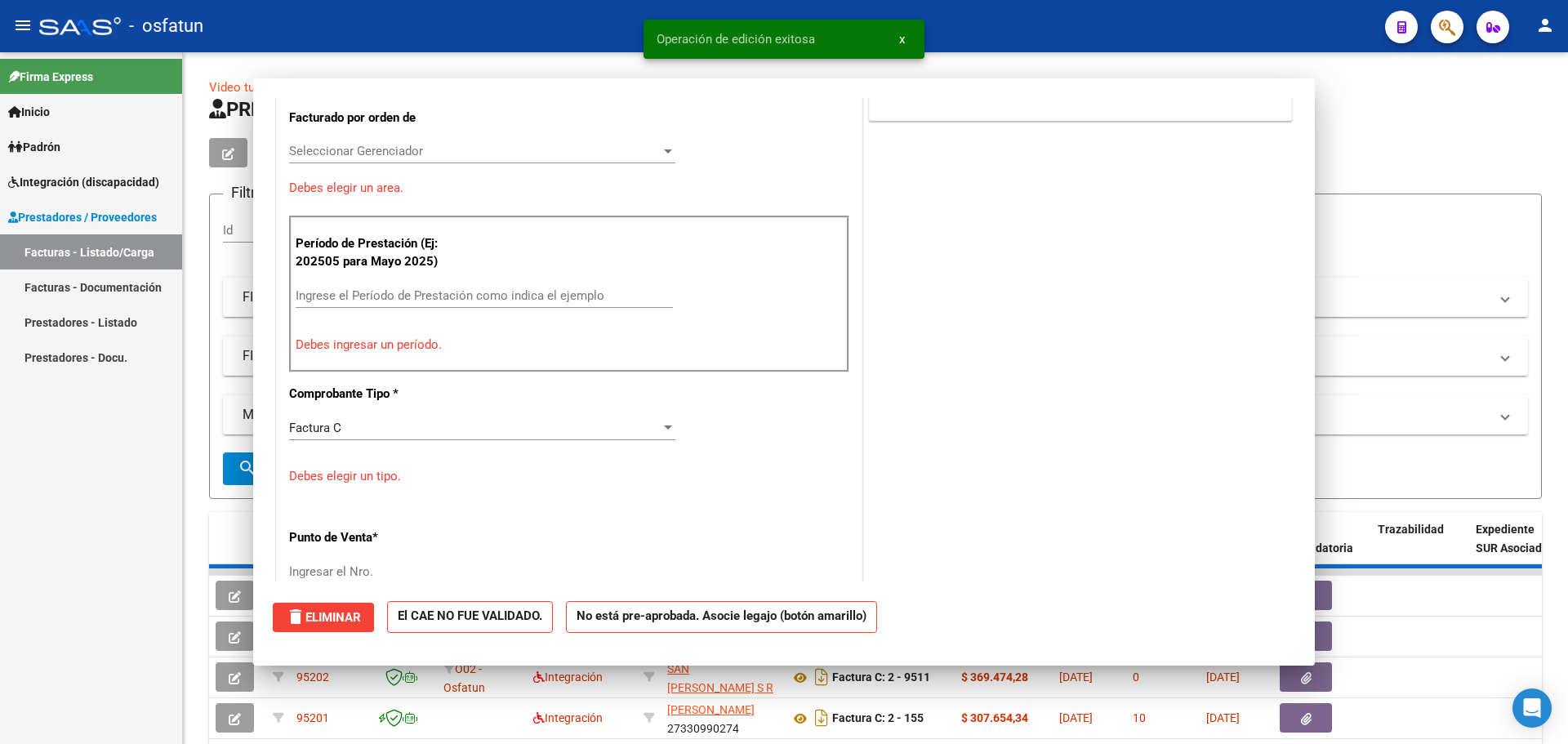
scroll to position [0, 0]
